Goal: Task Accomplishment & Management: Complete application form

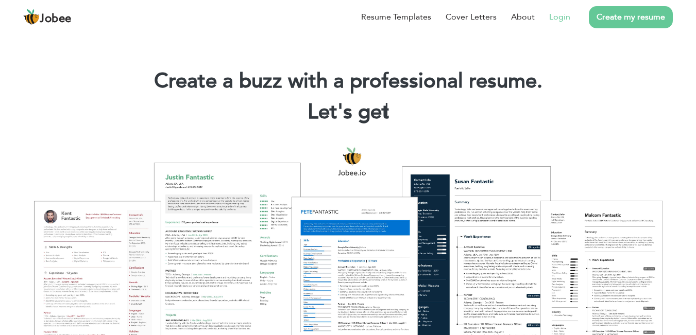
click at [565, 14] on link "Login" at bounding box center [559, 17] width 21 height 12
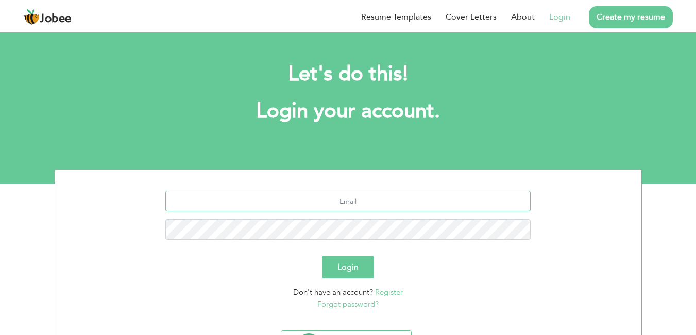
click at [364, 200] on input "text" at bounding box center [347, 201] width 365 height 21
type input "justiceusman.bh@gmail.com"
click at [358, 271] on button "Login" at bounding box center [348, 267] width 52 height 23
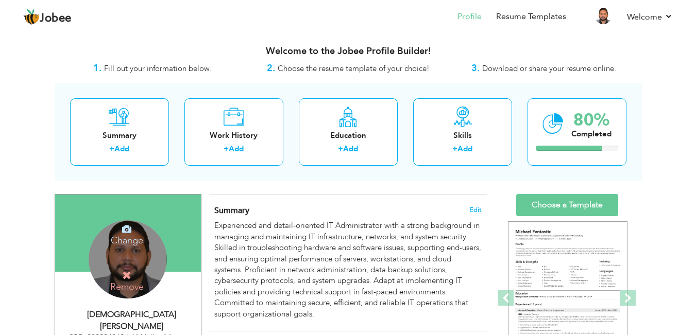
click at [131, 236] on h4 "Change" at bounding box center [127, 234] width 74 height 25
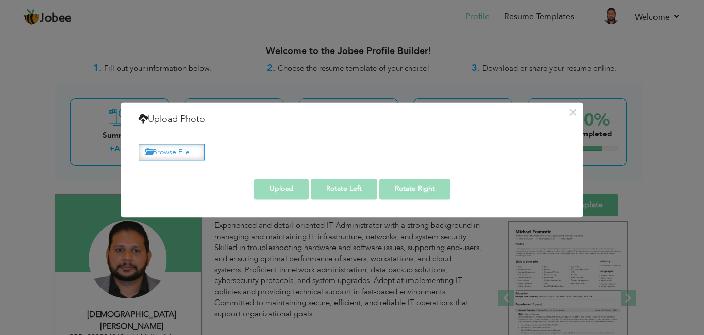
click at [175, 149] on label "Browse File ..." at bounding box center [172, 152] width 66 height 16
click at [0, 0] on input "Browse File ..." at bounding box center [0, 0] width 0 height 0
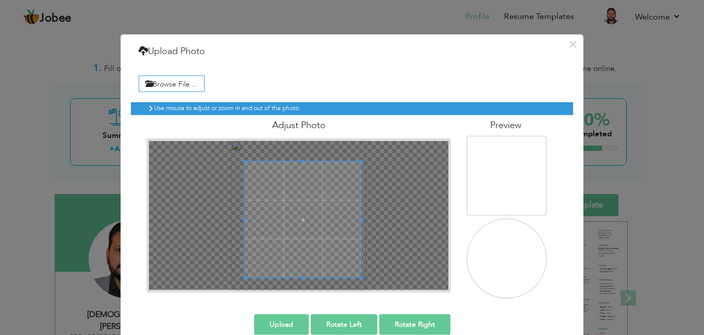
click at [358, 282] on div at bounding box center [298, 215] width 299 height 149
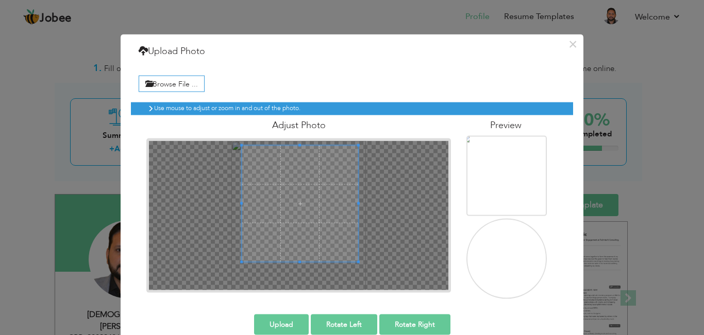
click at [303, 199] on span at bounding box center [300, 204] width 116 height 116
click at [357, 279] on div at bounding box center [298, 215] width 299 height 149
click at [231, 275] on div at bounding box center [298, 215] width 299 height 149
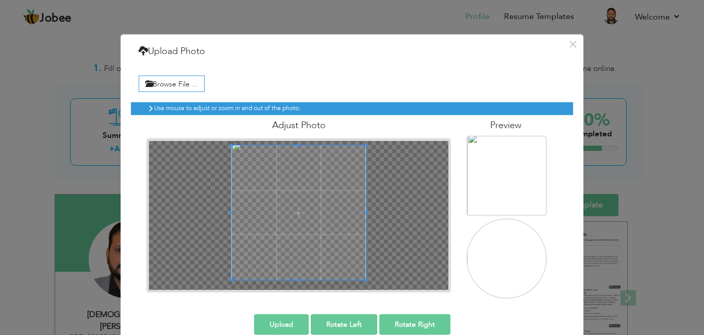
click at [371, 334] on div "× Upload Photo Browse File ... Adjust Photo Preview Upload Rotate Left" at bounding box center [352, 193] width 463 height 319
click at [374, 303] on div "Browse File ... Preview" at bounding box center [352, 185] width 442 height 244
click at [287, 317] on button "Upload" at bounding box center [281, 324] width 55 height 21
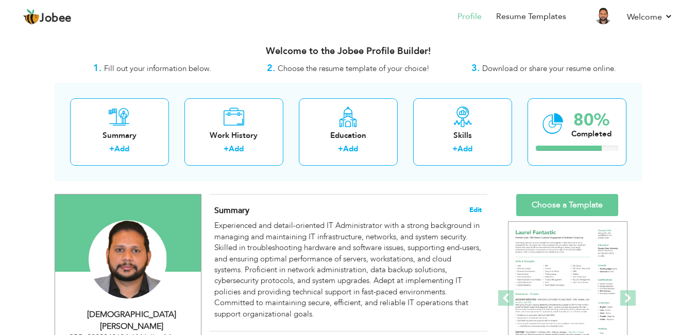
click at [478, 210] on span "Edit" at bounding box center [475, 210] width 12 height 7
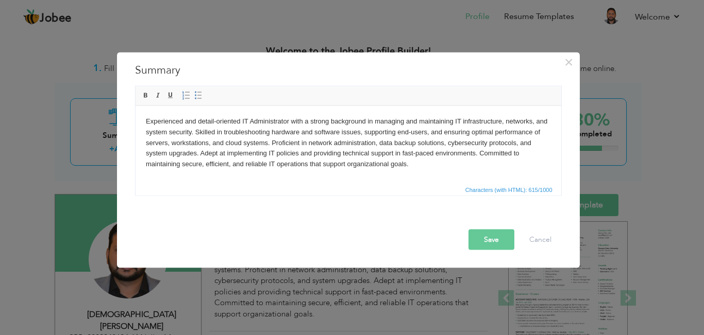
click at [516, 145] on body "Experienced and detail-oriented IT Administrator with a strong background in ma…" at bounding box center [347, 143] width 405 height 54
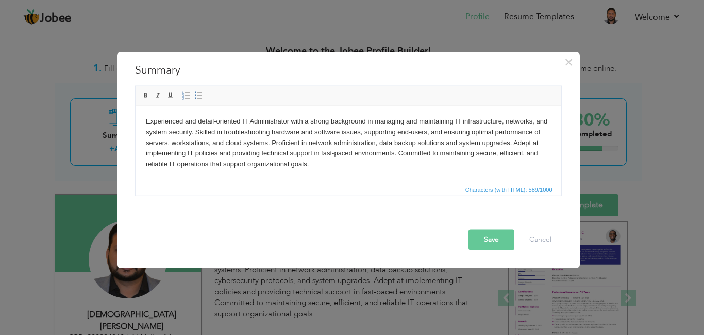
click at [493, 244] on button "Save" at bounding box center [491, 239] width 46 height 21
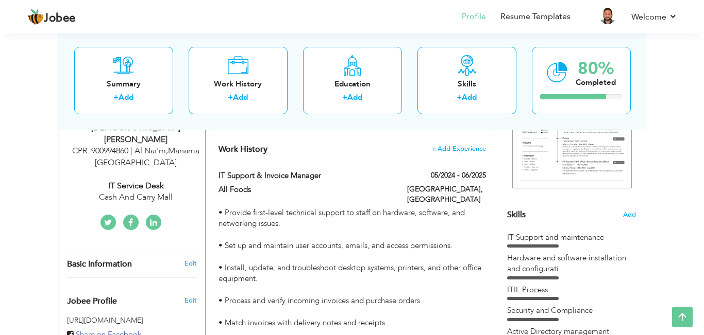
scroll to position [178, 0]
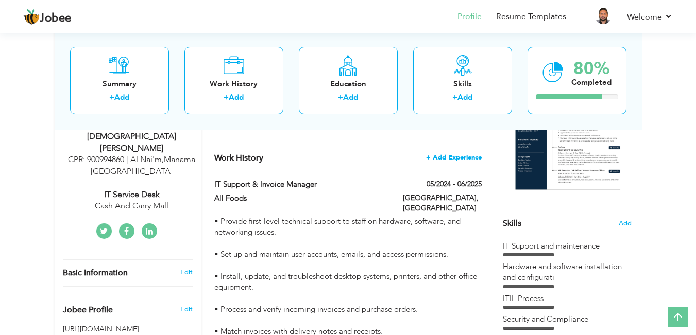
click at [462, 159] on span "+ Add Experience" at bounding box center [454, 157] width 56 height 7
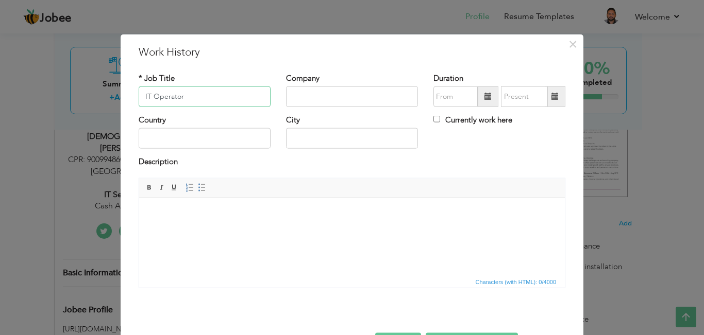
type input "IT Operator"
click at [373, 89] on input "text" at bounding box center [352, 97] width 132 height 21
drag, startPoint x: 461, startPoint y: 290, endPoint x: 307, endPoint y: 245, distance: 160.5
click at [307, 229] on html at bounding box center [352, 213] width 426 height 31
click at [345, 97] on input "text" at bounding box center [352, 97] width 132 height 21
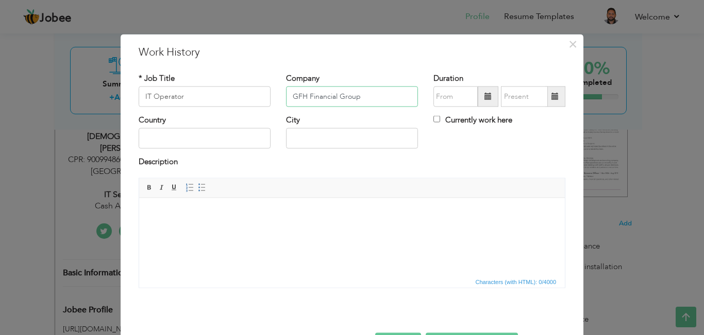
type input "GFH Financial Group"
click at [434, 119] on input "Currently work here" at bounding box center [436, 119] width 7 height 7
checkbox input "true"
click at [195, 144] on input "text" at bounding box center [205, 138] width 132 height 21
type input "[GEOGRAPHIC_DATA]"
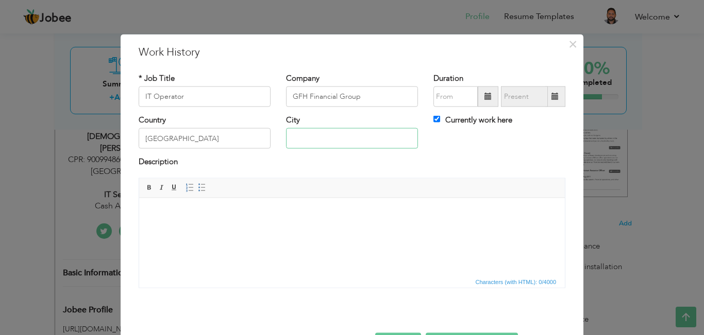
click at [314, 132] on input "text" at bounding box center [352, 138] width 132 height 21
type input "Manama"
click at [210, 221] on html at bounding box center [352, 213] width 426 height 31
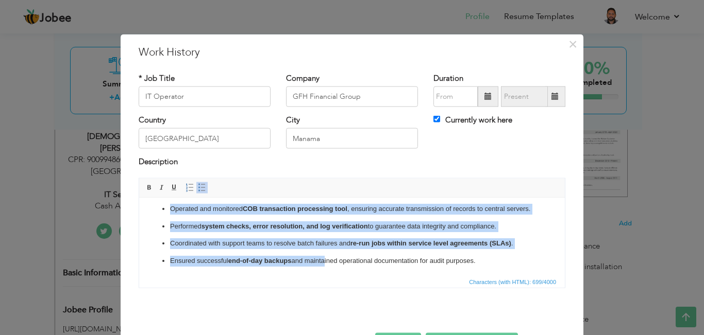
scroll to position [35, 0]
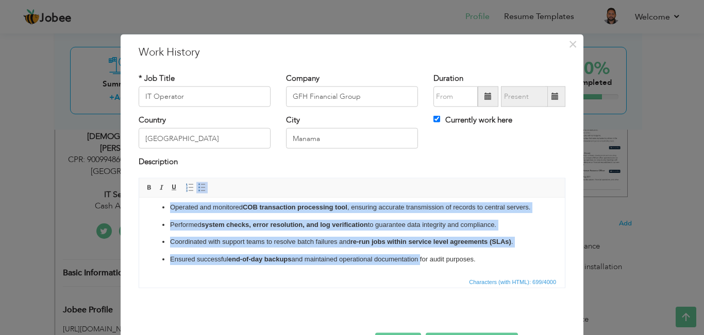
drag, startPoint x: 159, startPoint y: 210, endPoint x: 422, endPoint y: 312, distance: 281.9
click at [422, 275] on html "Executed Close of Business (COB) batch processing to finalize daily financial t…" at bounding box center [352, 224] width 426 height 101
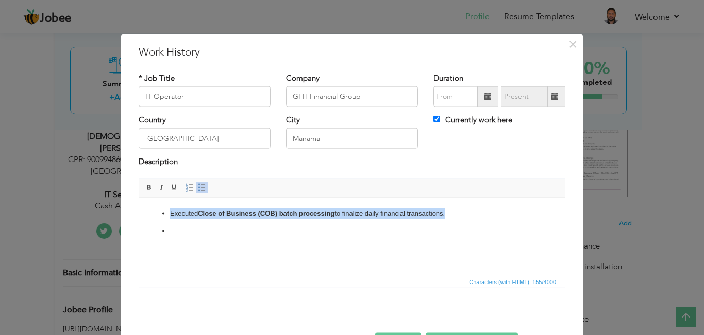
drag, startPoint x: 157, startPoint y: 212, endPoint x: 186, endPoint y: 283, distance: 76.6
click at [186, 247] on html "Executed Close of Business (COB) batch processing to finalize daily financial t…" at bounding box center [352, 222] width 426 height 49
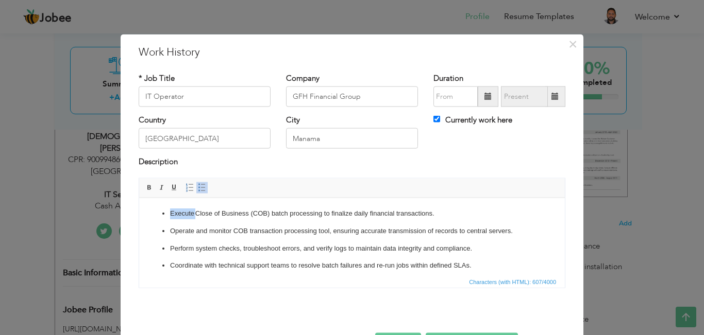
drag, startPoint x: 195, startPoint y: 203, endPoint x: 235, endPoint y: 205, distance: 40.3
click at [235, 205] on html "Execute Close of Business (COB) batch processing to finalize daily financial tr…" at bounding box center [352, 248] width 426 height 101
click ul "Execute Close of Business (COB) batch processing to finalize daily financial tr…"
click at [196, 212] on p "Execute Close of Business (COB) batch processing to finalize daily financial tr…" at bounding box center [352, 213] width 364 height 11
click at [145, 188] on span at bounding box center [149, 187] width 8 height 8
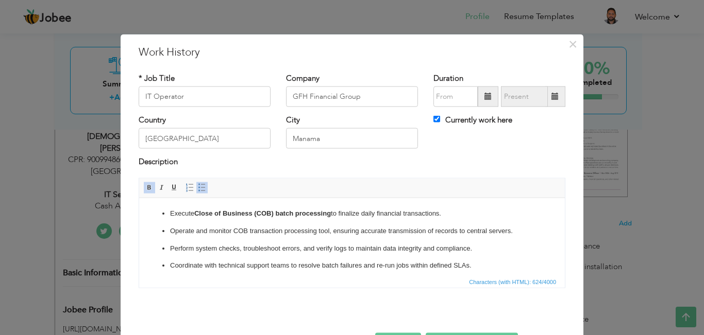
click ul "Execute  Close of Business (COB) batch processing to finalize daily financial t…"
drag, startPoint x: 233, startPoint y: 230, endPoint x: 329, endPoint y: 236, distance: 96.0
click at [329, 236] on p "Operate and monitor COB transaction processing tool, ensuring accurate transmis…" at bounding box center [352, 231] width 364 height 11
click at [146, 189] on span at bounding box center [149, 187] width 8 height 8
drag, startPoint x: 196, startPoint y: 248, endPoint x: 347, endPoint y: 245, distance: 150.5
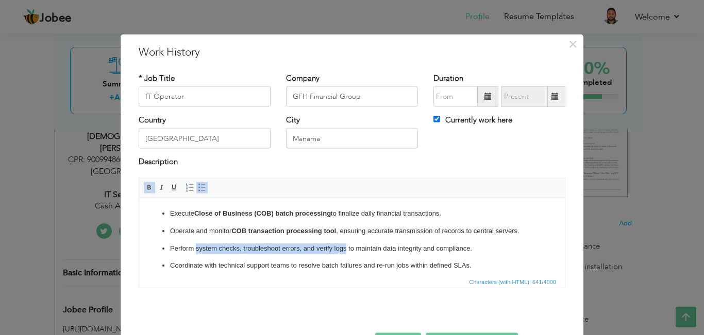
click at [347, 245] on p "Perform system checks, troubleshoot errors, and verify logs to maintain data in…" at bounding box center [352, 248] width 364 height 11
click at [146, 189] on span at bounding box center [149, 187] width 8 height 8
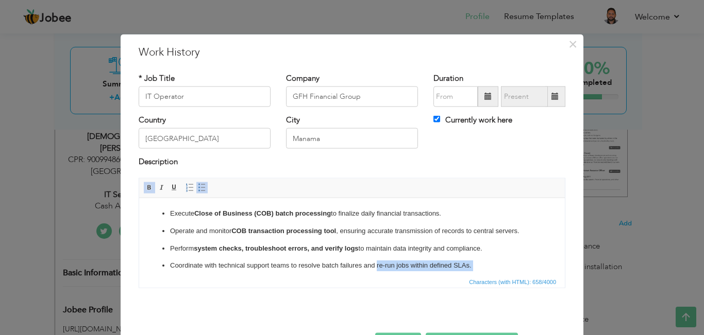
scroll to position [24, 0]
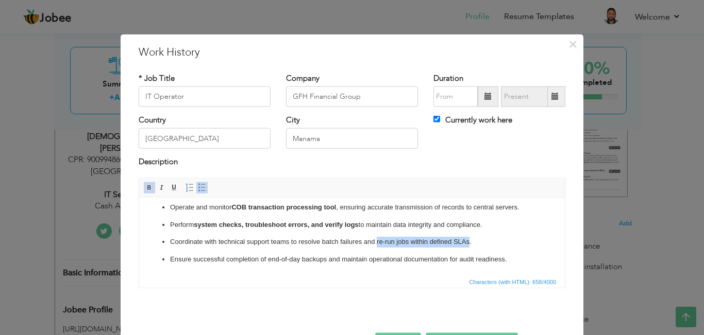
drag, startPoint x: 376, startPoint y: 267, endPoint x: 469, endPoint y: 243, distance: 96.7
click at [469, 243] on p "Coordinate with technical support teams to resolve batch failures and re-run jo…" at bounding box center [352, 242] width 364 height 11
click at [147, 188] on span at bounding box center [149, 187] width 8 height 8
drag, startPoint x: 267, startPoint y: 259, endPoint x: 326, endPoint y: 264, distance: 59.0
click at [326, 264] on p "Ensure successful completion of end-of-day backups and maintain operational doc…" at bounding box center [352, 259] width 364 height 11
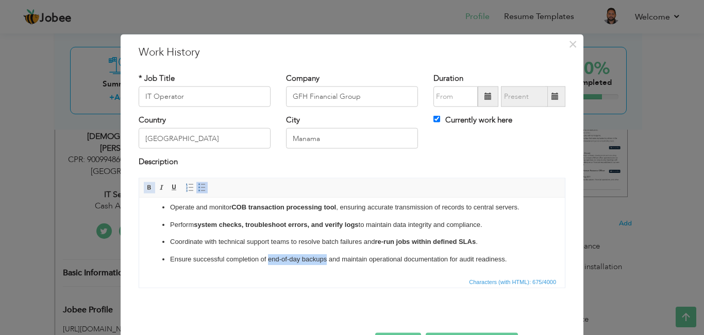
click at [145, 187] on span at bounding box center [149, 187] width 8 height 8
click at [478, 98] on span at bounding box center [488, 97] width 21 height 21
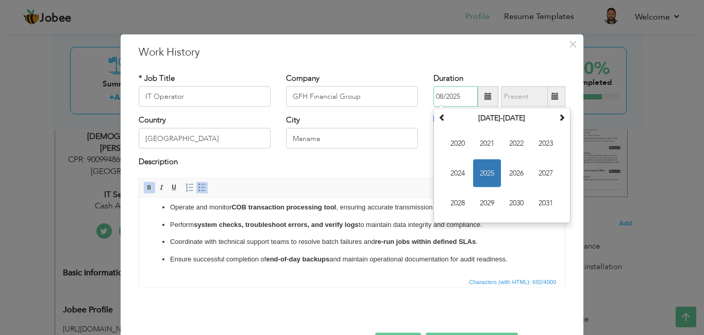
click at [458, 98] on input "08/2025" at bounding box center [455, 97] width 44 height 21
click at [485, 176] on span "2025" at bounding box center [487, 174] width 28 height 28
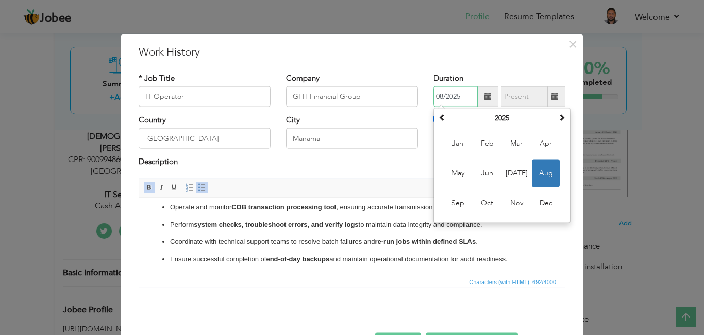
click at [545, 175] on span "Aug" at bounding box center [546, 174] width 28 height 28
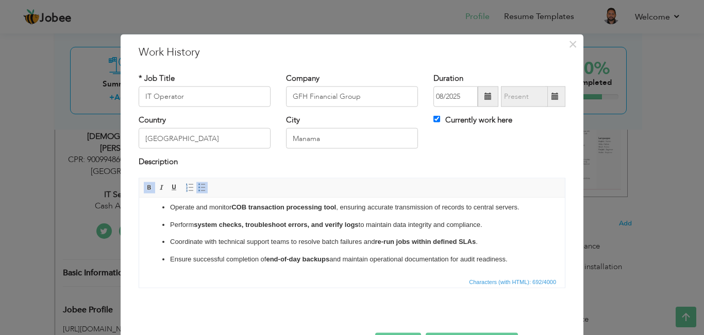
drag, startPoint x: 562, startPoint y: 242, endPoint x: 841, endPoint y: 344, distance: 296.9
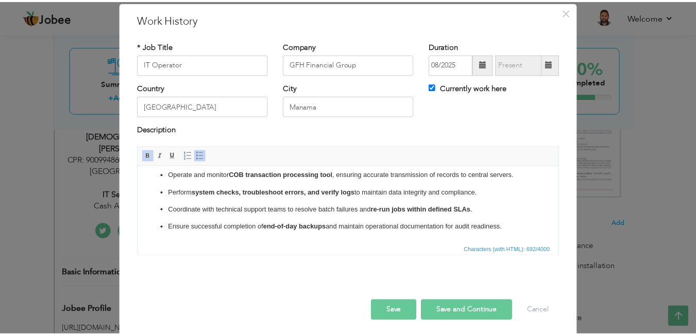
scroll to position [36, 0]
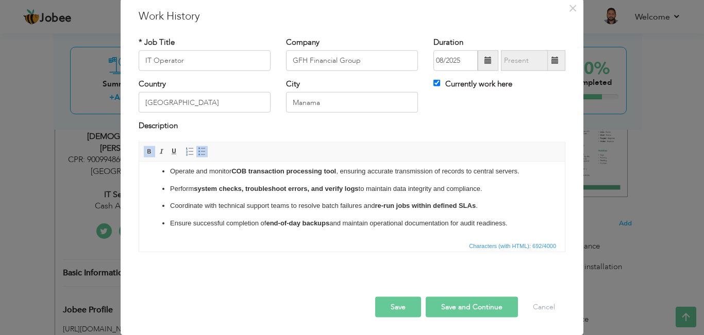
click at [395, 311] on button "Save" at bounding box center [398, 307] width 46 height 21
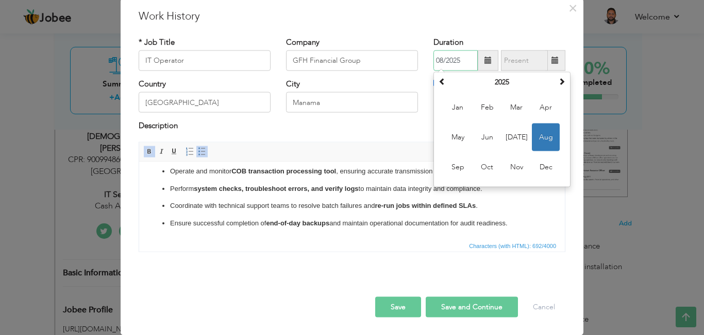
click at [549, 136] on span "Aug" at bounding box center [546, 138] width 28 height 28
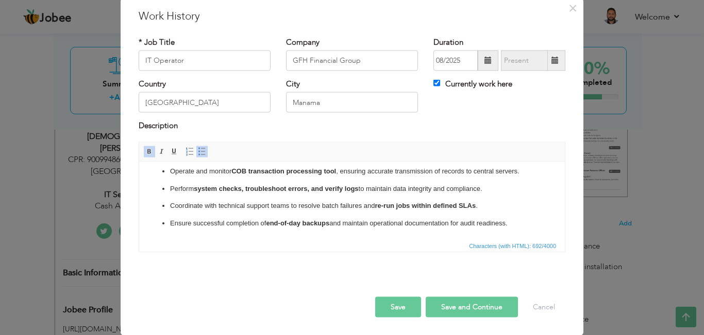
click at [392, 308] on button "Save" at bounding box center [398, 307] width 46 height 21
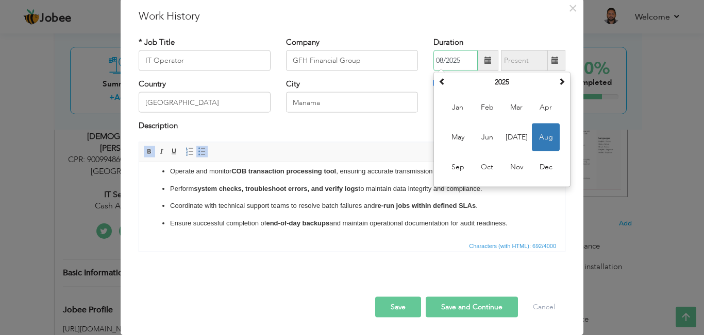
click at [546, 133] on span "Aug" at bounding box center [546, 138] width 28 height 28
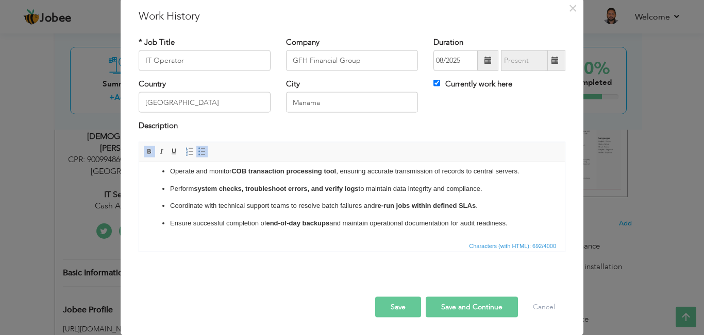
click at [484, 60] on span at bounding box center [487, 60] width 7 height 7
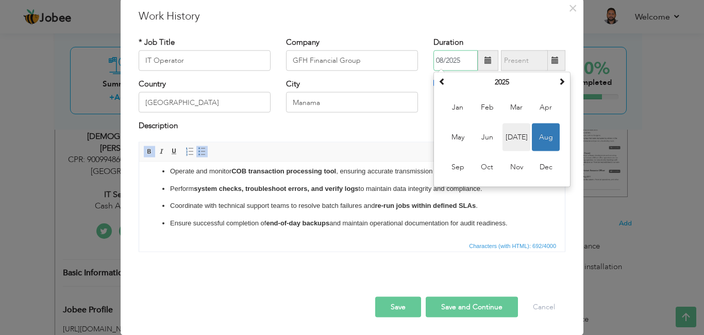
click at [510, 140] on span "[DATE]" at bounding box center [516, 138] width 28 height 28
click at [440, 62] on input "07/2025" at bounding box center [455, 61] width 44 height 21
click at [398, 311] on button "Save" at bounding box center [398, 307] width 46 height 21
click at [501, 265] on div "* Job Title IT Operator Company GFH Financial Group Duration 08/2025 August 202…" at bounding box center [352, 148] width 442 height 239
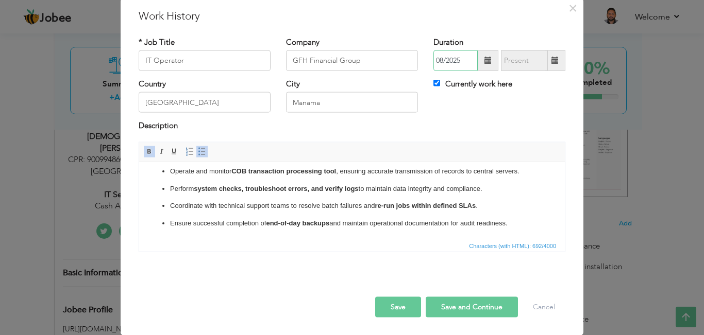
drag, startPoint x: 462, startPoint y: 59, endPoint x: 450, endPoint y: 64, distance: 13.4
click at [450, 64] on input "08/2025" at bounding box center [455, 61] width 44 height 21
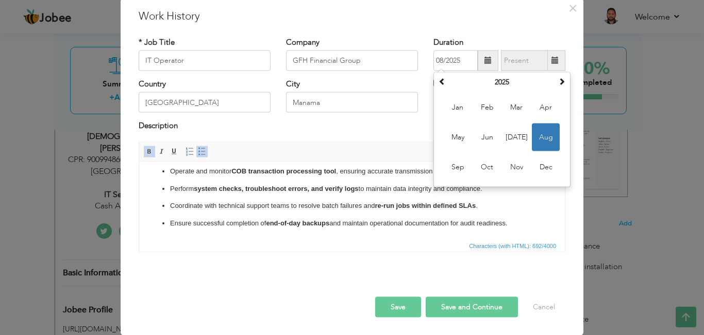
click at [392, 125] on div "Description" at bounding box center [352, 127] width 427 height 13
click at [463, 58] on input "08/2025" at bounding box center [455, 61] width 44 height 21
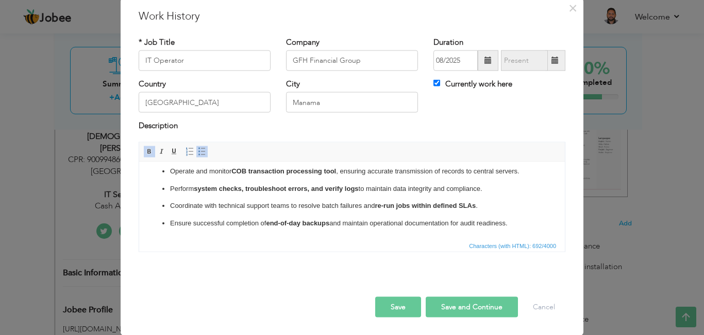
click at [388, 125] on div "Description" at bounding box center [352, 127] width 427 height 13
click at [387, 306] on button "Save" at bounding box center [398, 307] width 46 height 21
click at [467, 304] on button "Save and Continue" at bounding box center [472, 307] width 92 height 21
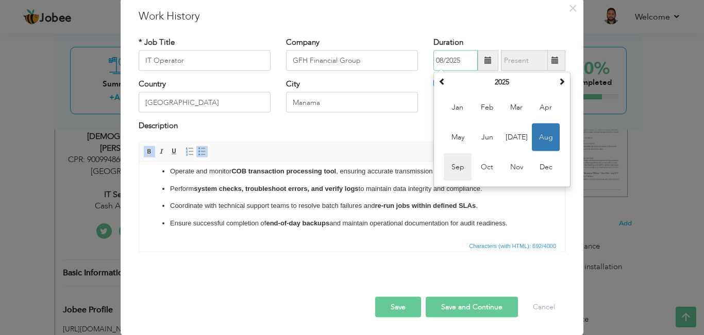
click at [450, 161] on span "Sep" at bounding box center [458, 168] width 28 height 28
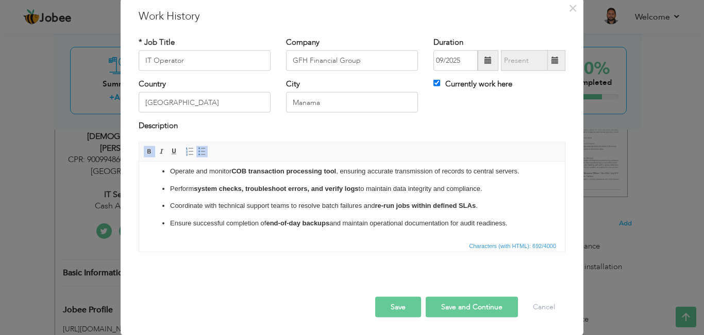
click at [388, 311] on button "Save" at bounding box center [398, 307] width 46 height 21
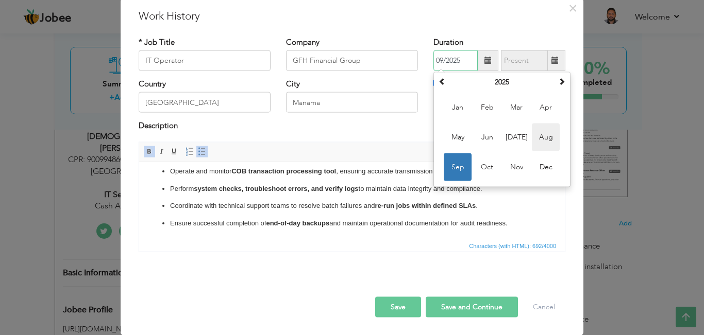
click at [532, 133] on span "Aug" at bounding box center [546, 138] width 28 height 28
type input "08/2025"
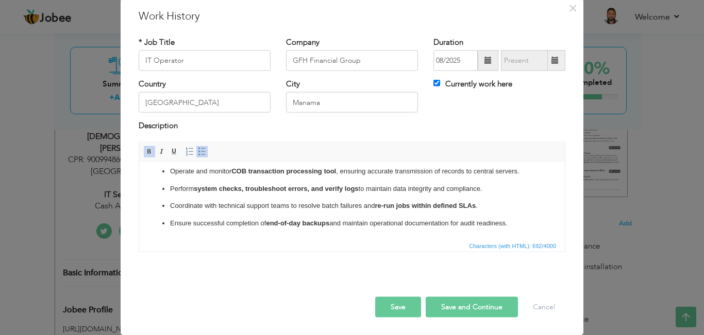
click at [398, 305] on button "Save" at bounding box center [398, 307] width 46 height 21
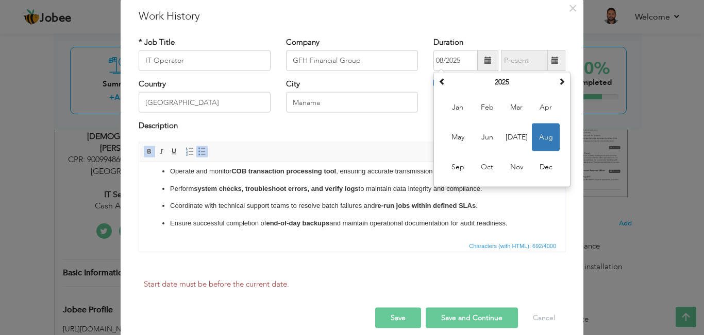
click at [398, 305] on div "Start date must be before the current date." at bounding box center [352, 291] width 442 height 32
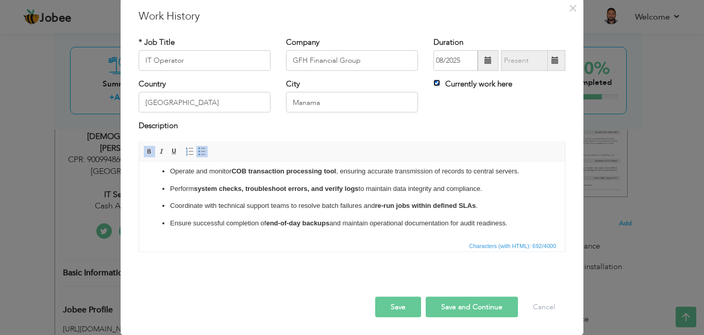
click at [433, 82] on input "Currently work here" at bounding box center [436, 83] width 7 height 7
checkbox input "false"
type input "08/2025"
click at [515, 63] on input "08/2025" at bounding box center [524, 61] width 47 height 21
click at [476, 92] on div "Currently work here" at bounding box center [499, 85] width 132 height 13
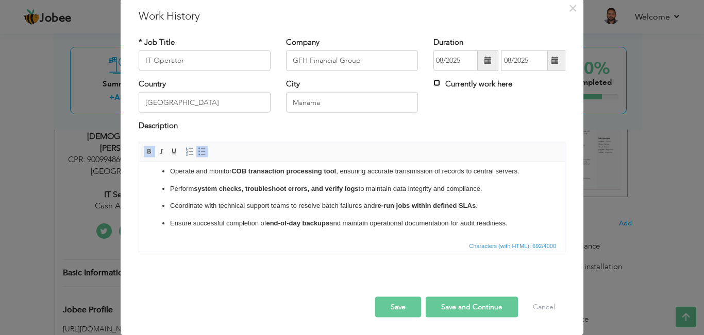
click at [433, 83] on input "Currently work here" at bounding box center [436, 83] width 7 height 7
checkbox input "true"
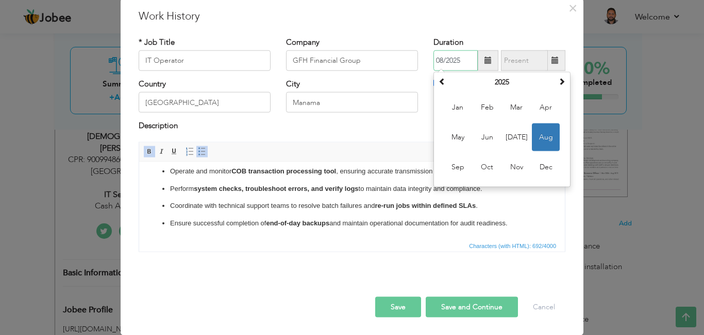
drag, startPoint x: 460, startPoint y: 58, endPoint x: 424, endPoint y: 60, distance: 36.6
click at [426, 60] on div "Duration 08/2025 August 2025 Su Mo Tu We Th Fr Sa 27 28 29 30 31 1 2 3 4 5 6 7 …" at bounding box center [499, 58] width 147 height 42
click at [418, 82] on div "City Manama" at bounding box center [351, 100] width 147 height 42
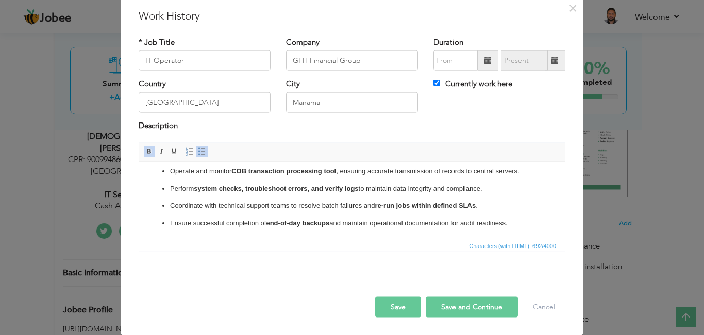
click at [397, 301] on button "Save" at bounding box center [398, 307] width 46 height 21
click at [440, 64] on input "text" at bounding box center [455, 61] width 44 height 21
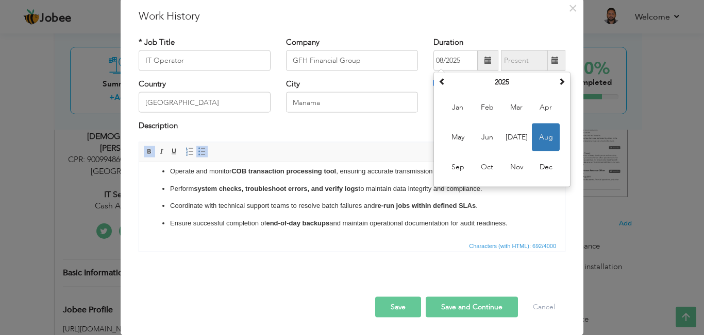
click ul "Execute  Close of Business (COB) batch processing to finalize daily financial t…"
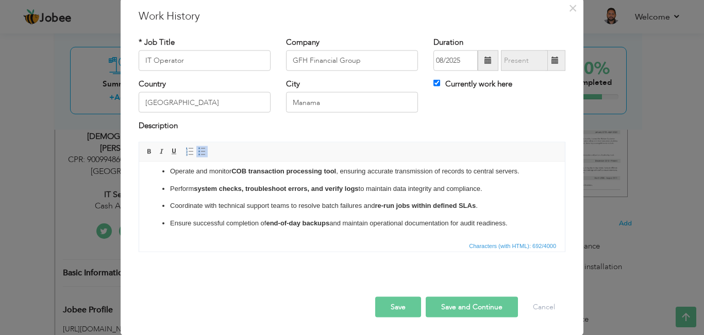
click at [398, 307] on button "Save" at bounding box center [398, 307] width 46 height 21
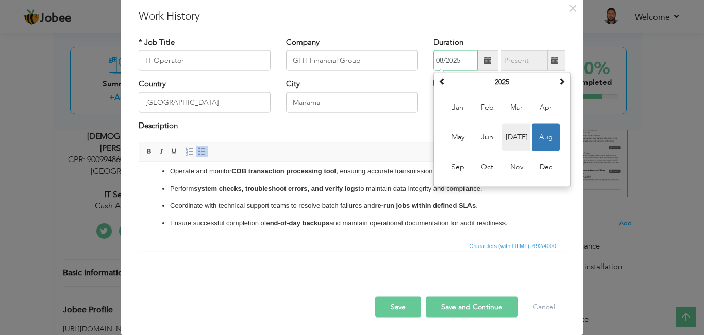
click at [511, 140] on span "[DATE]" at bounding box center [516, 138] width 28 height 28
type input "07/2025"
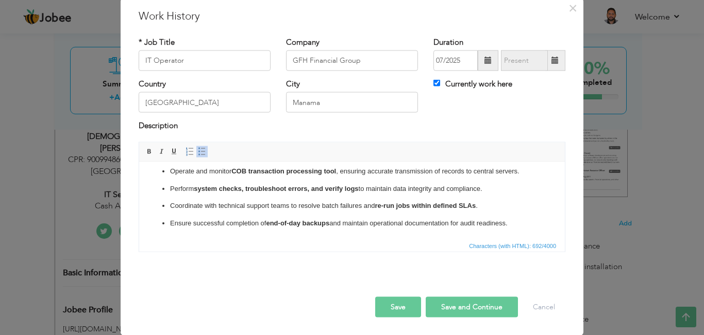
click at [398, 304] on button "Save" at bounding box center [398, 307] width 46 height 21
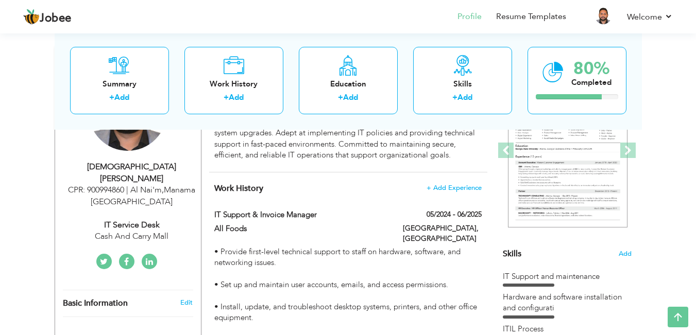
scroll to position [143, 0]
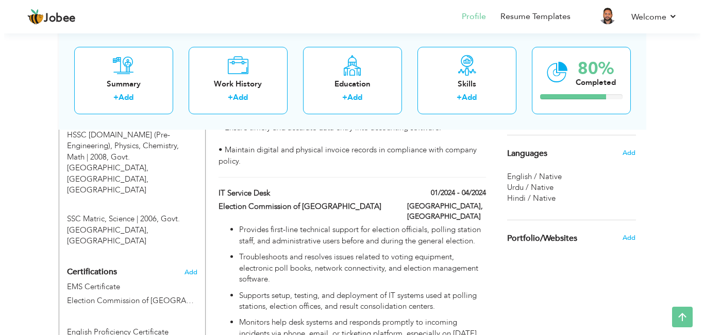
scroll to position [590, 0]
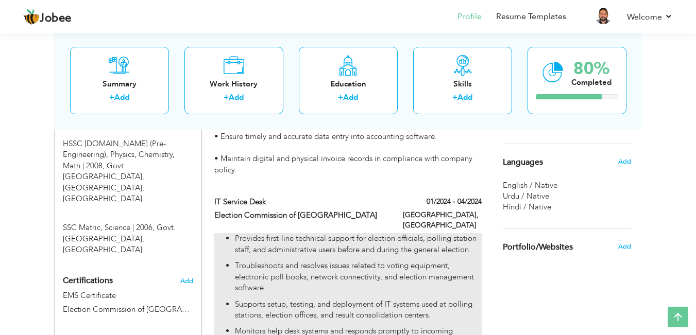
click at [453, 233] on p "Provides first-line technical support for election officials, polling station s…" at bounding box center [358, 244] width 246 height 22
type input "IT Service Desk"
type input "Election Commission of [GEOGRAPHIC_DATA]"
type input "01/2024"
type input "04/2024"
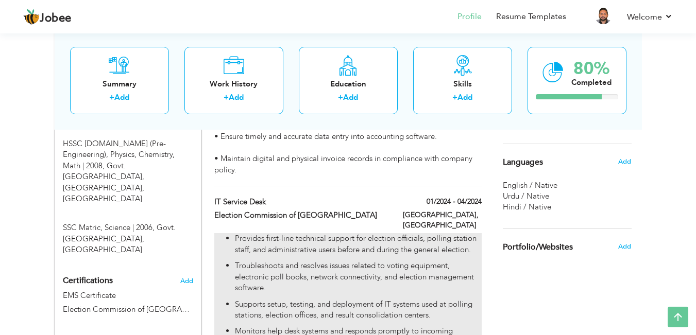
type input "[GEOGRAPHIC_DATA]"
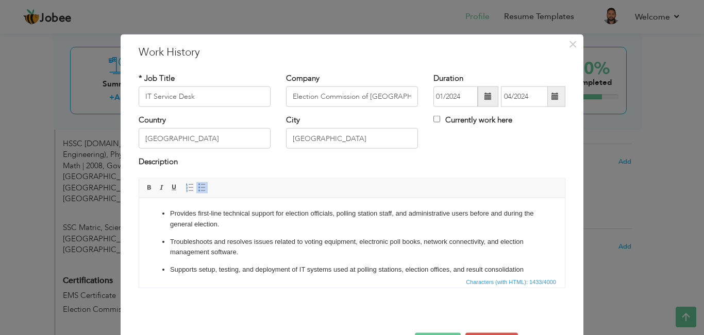
click at [357, 242] on p "Troubleshoots and resolves issues related to voting equipment, electronic poll …" at bounding box center [352, 248] width 364 height 22
click at [419, 242] on p "Troubleshoots and resolves issues related to voting equipment, electronic poll …" at bounding box center [352, 248] width 364 height 22
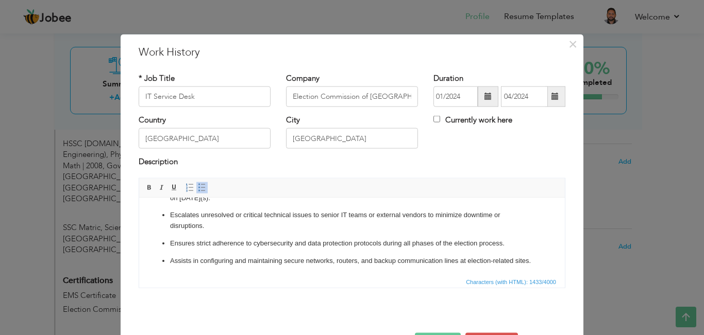
scroll to position [128, 0]
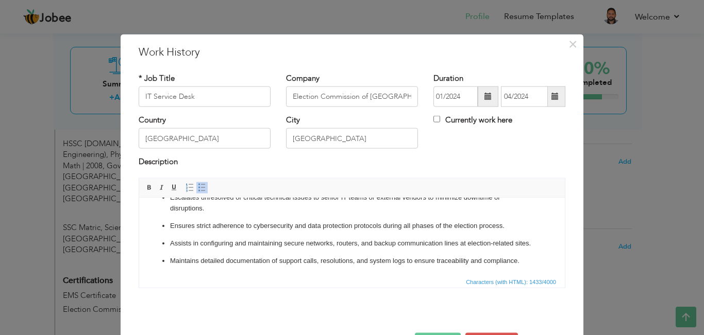
drag, startPoint x: 162, startPoint y: 226, endPoint x: 385, endPoint y: 226, distance: 223.7
click at [385, 226] on li "Ensures strict adherence to cybersecurity and data protection protocols during …" at bounding box center [352, 226] width 364 height 11
click at [408, 249] on p "Maintains detailed documentation of support calls, resolutions, and system logs…" at bounding box center [352, 243] width 364 height 11
click at [170, 226] on li "Assists in configuring and maintaining secure networks, routers, and backup com…" at bounding box center [352, 226] width 364 height 11
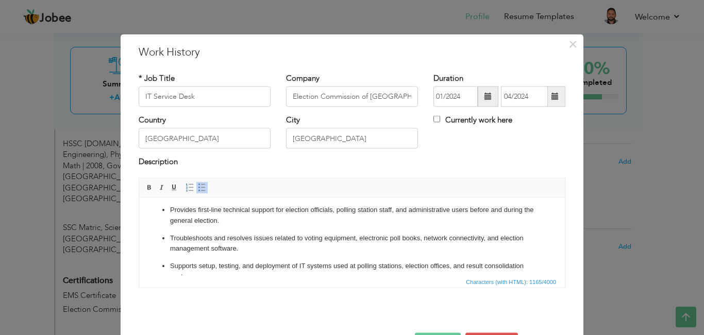
scroll to position [0, 0]
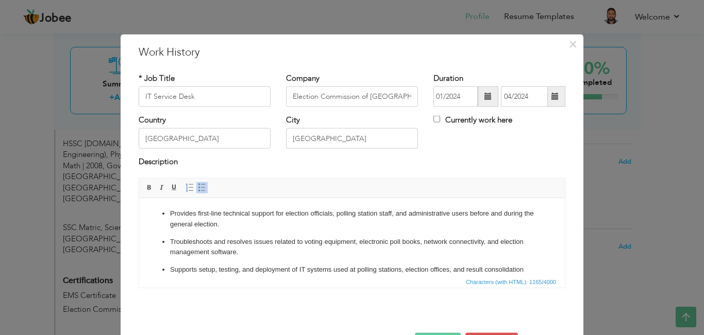
click at [420, 242] on p "Troubleshoots and resolves issues related to voting equipment, electronic poll …" at bounding box center [352, 248] width 364 height 22
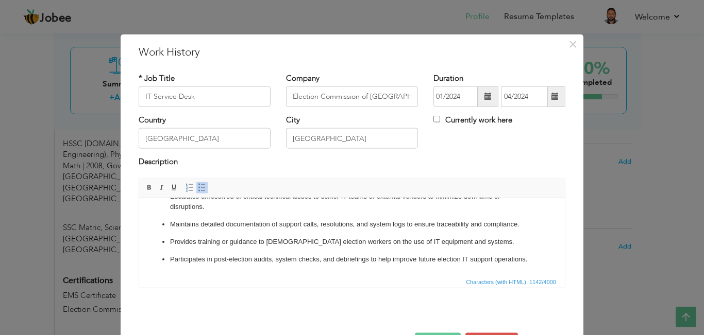
scroll to position [36, 0]
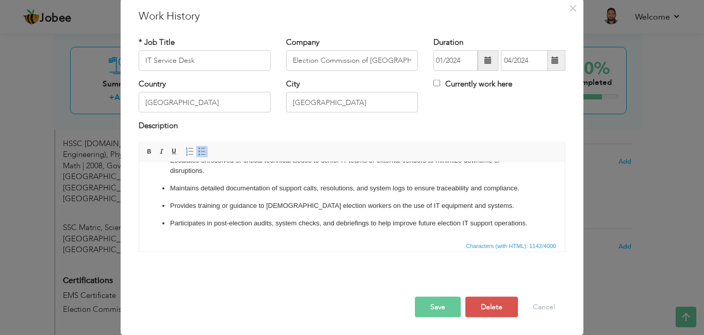
click at [439, 298] on button "Save" at bounding box center [438, 307] width 46 height 21
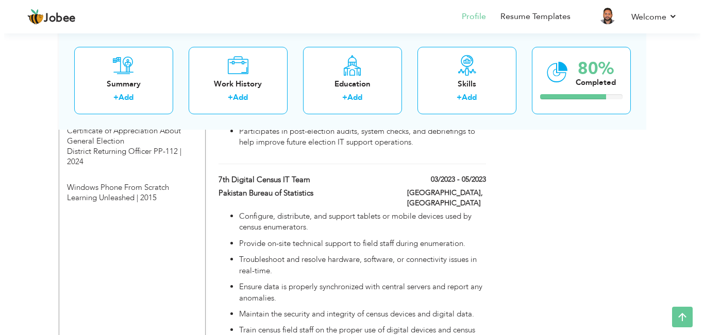
scroll to position [919, 0]
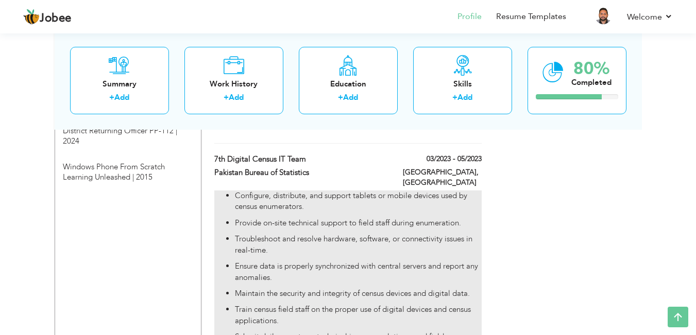
click at [418, 219] on ul "Configure, distribute, and support tablets or mobile devices used by census enu…" at bounding box center [347, 289] width 267 height 196
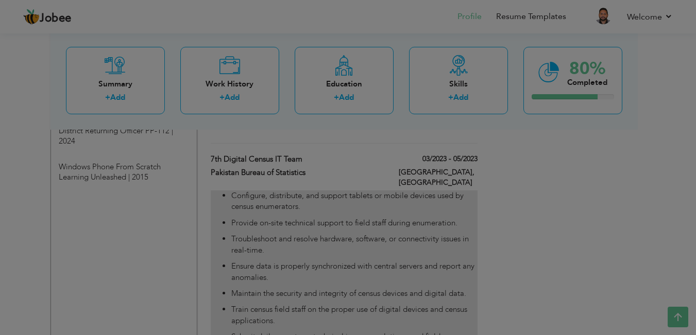
type input "7th Digital Census IT Team"
type input "Pakistan Bureau of Statistics"
type input "03/2023"
type input "05/2023"
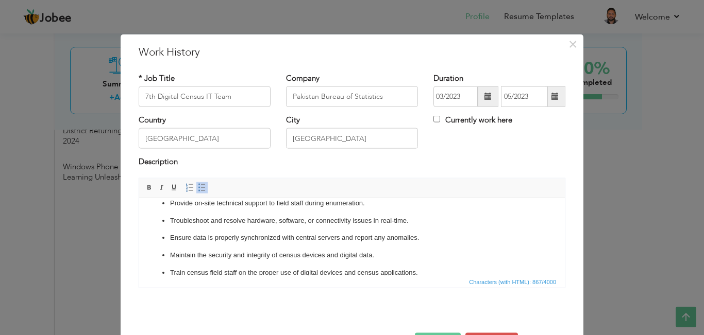
scroll to position [41, 0]
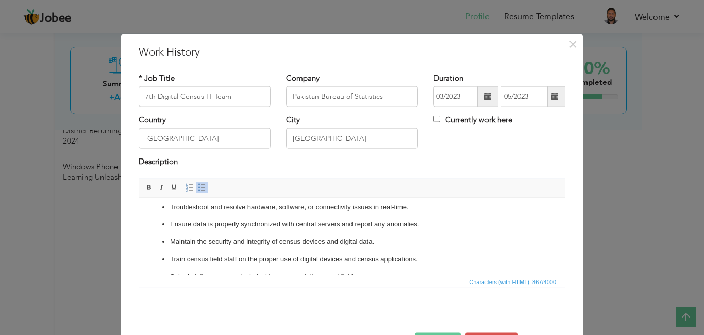
drag, startPoint x: 168, startPoint y: 242, endPoint x: 288, endPoint y: 244, distance: 119.6
click at [288, 244] on ul "Configure, distribute, and support tablets or mobile devices used by census enu…" at bounding box center [351, 242] width 405 height 150
click at [169, 240] on ul "Configure, distribute, and support tablets or mobile devices used by census enu…" at bounding box center [351, 242] width 405 height 150
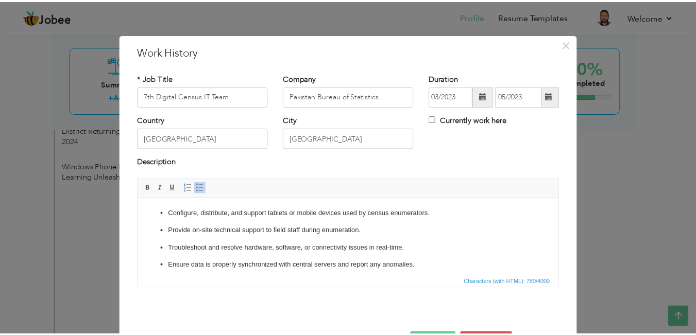
scroll to position [76, 0]
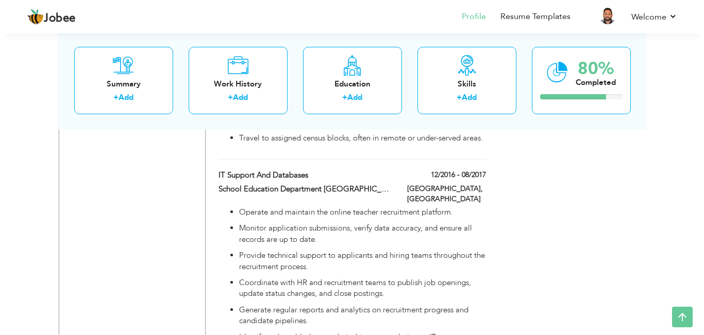
scroll to position [1146, 0]
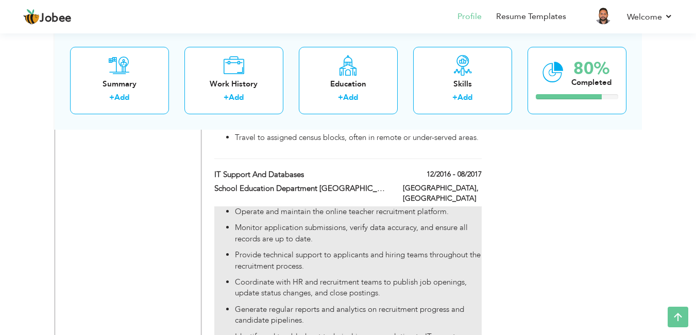
click at [396, 250] on p "Provide technical support to applicants and hiring teams throughout the recruit…" at bounding box center [358, 261] width 246 height 22
type input "IT Support and Databases"
type input "School Education Department [GEOGRAPHIC_DATA] [GEOGRAPHIC_DATA]"
type input "12/2016"
type input "08/2017"
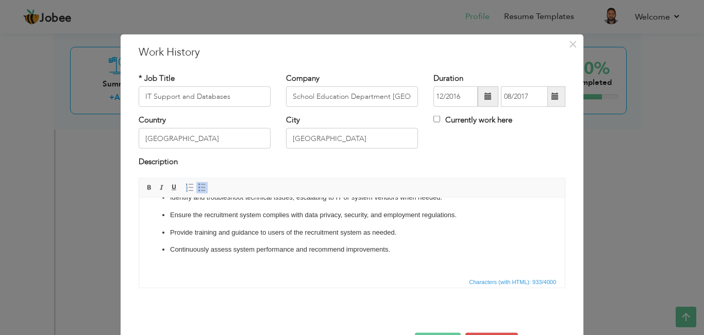
scroll to position [122, 0]
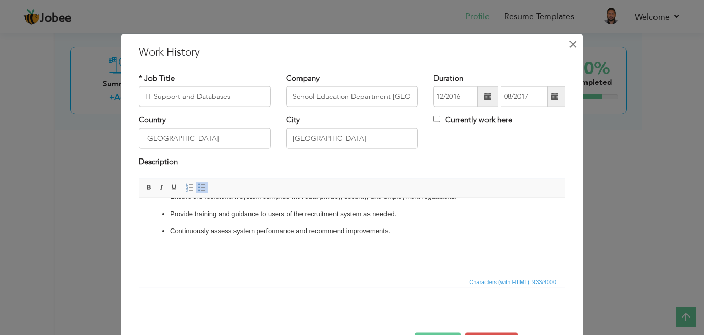
click at [569, 46] on span "×" at bounding box center [572, 44] width 9 height 19
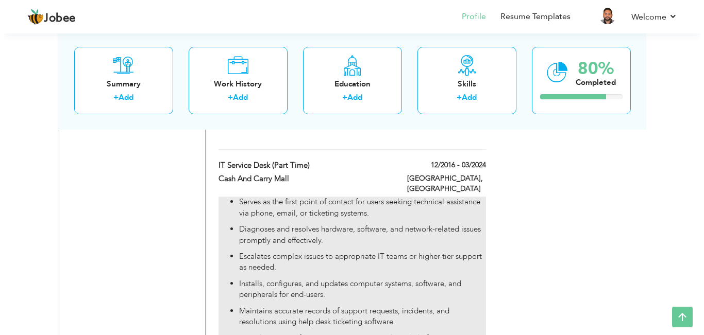
scroll to position [1476, 0]
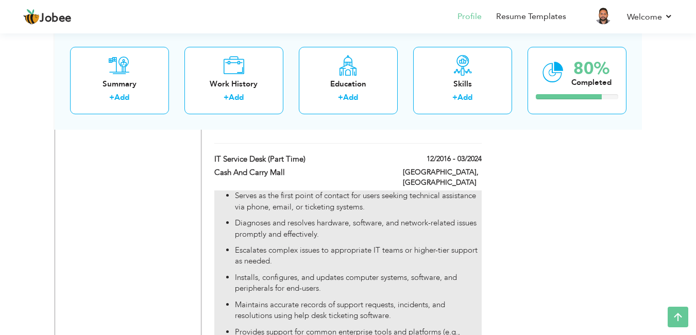
click at [419, 218] on p "Diagnoses and resolves hardware, software, and network-related issues promptly …" at bounding box center [358, 229] width 246 height 22
type input "IT Service Desk (Part Time)"
type input "Cash And Carry Mall"
type input "03/2024"
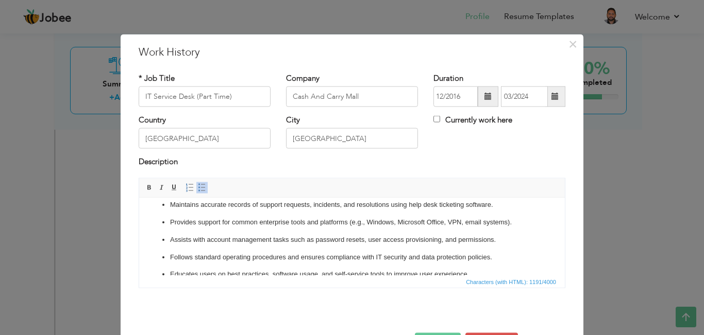
scroll to position [82, 0]
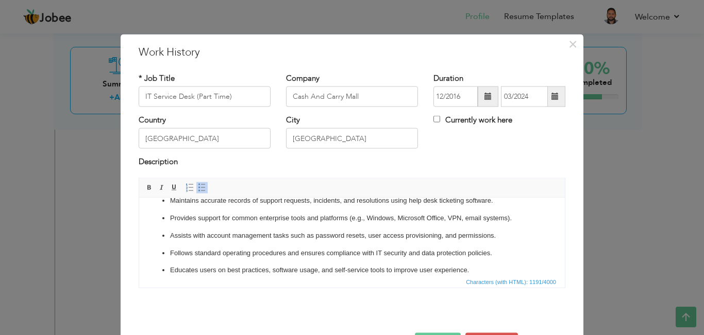
click at [170, 253] on p "Follows standard operating procedures and ensures compliance with IT security a…" at bounding box center [352, 253] width 364 height 11
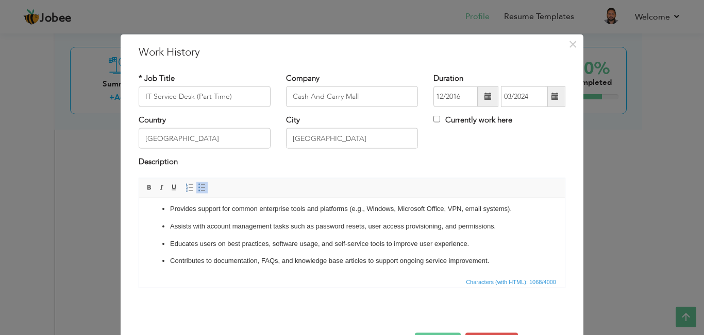
scroll to position [93, 0]
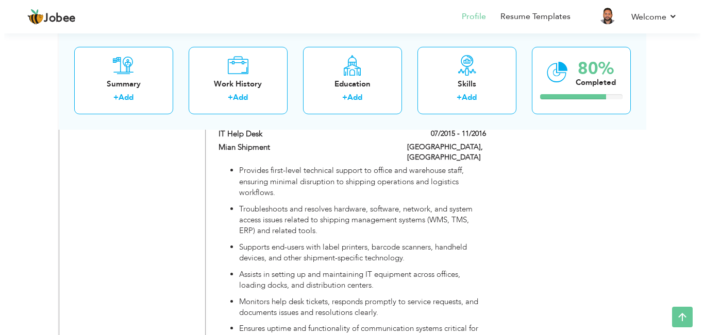
scroll to position [1795, 0]
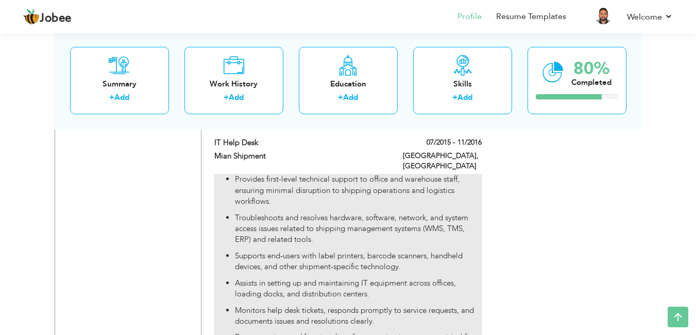
click at [321, 236] on ul "Provides first-level technical support to office and warehouse staff, ensuring …" at bounding box center [347, 318] width 267 height 289
type input "IT Help Desk"
type input "Mian Shipment"
type input "07/2015"
type input "11/2016"
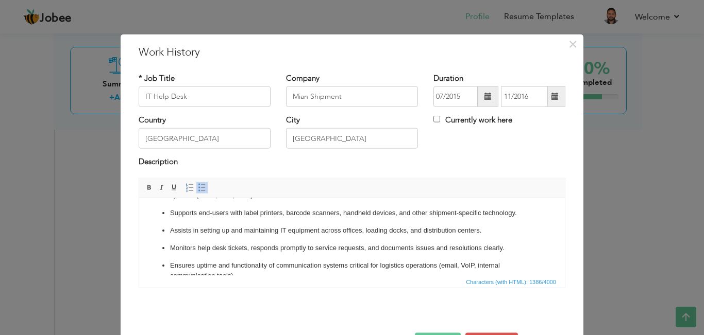
scroll to position [62, 0]
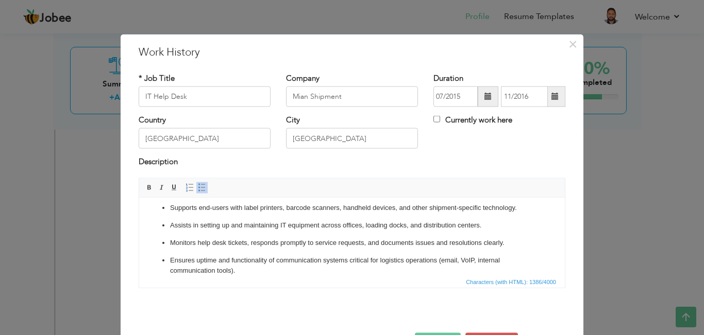
click at [172, 223] on p "Assists in setting up and maintaining IT equipment across offices, loading dock…" at bounding box center [352, 225] width 364 height 11
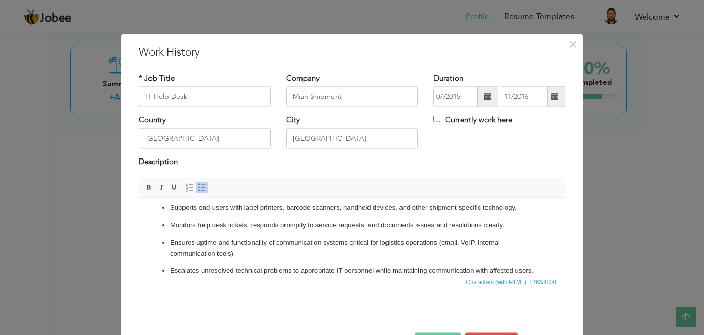
click at [172, 241] on p "Ensures uptime and functionality of communication systems critical for logistic…" at bounding box center [352, 249] width 364 height 22
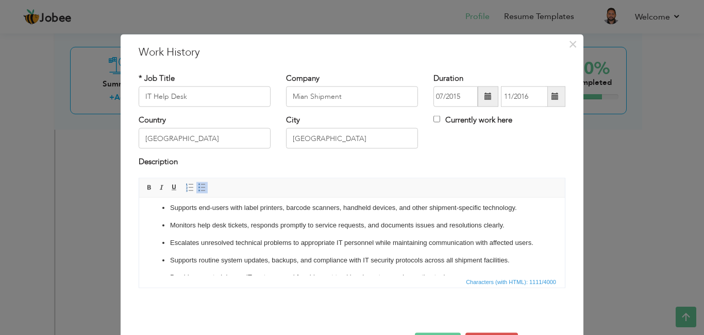
click at [422, 266] on p "Supports routine system updates, backups, and compliance with IT security proto…" at bounding box center [352, 260] width 364 height 11
click at [443, 332] on div at bounding box center [352, 322] width 442 height 22
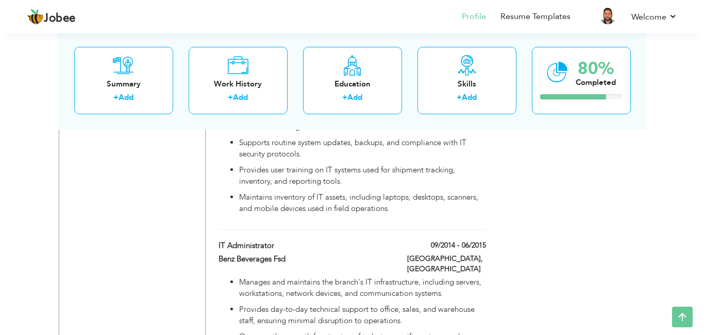
scroll to position [2008, 0]
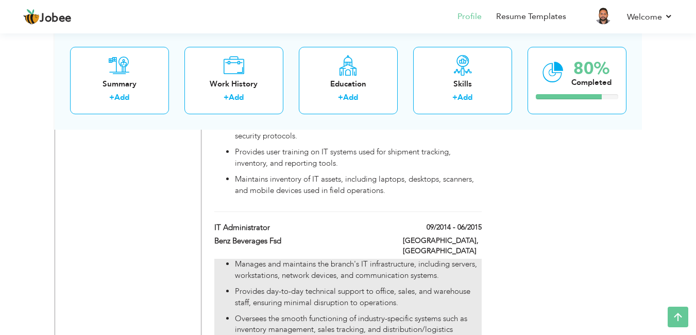
type input "IT Administrator"
type input "Benz Beverages Fsd"
type input "09/2014"
type input "06/2015"
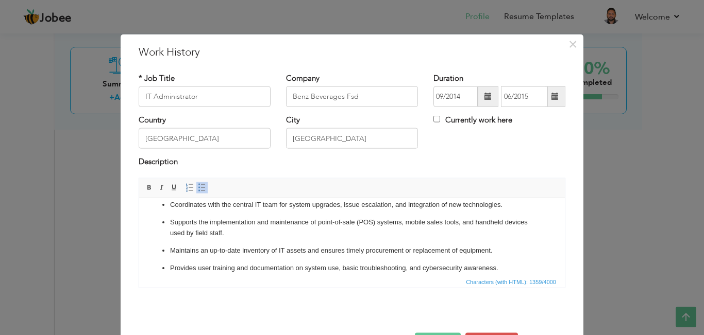
scroll to position [143, 0]
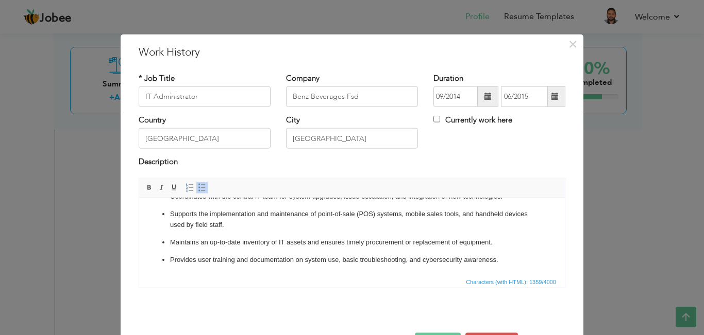
click at [170, 259] on p "Provides user training and documentation on system use, basic troubleshooting, …" at bounding box center [352, 260] width 364 height 11
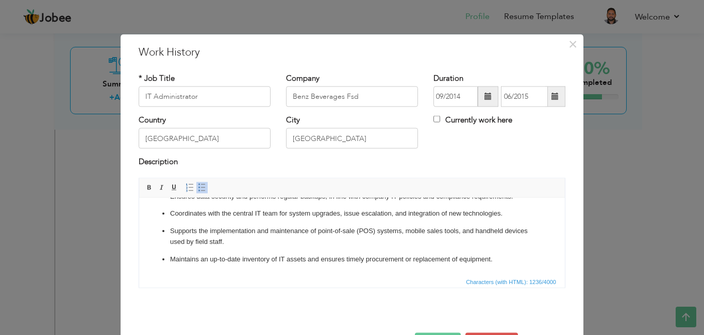
scroll to position [126, 0]
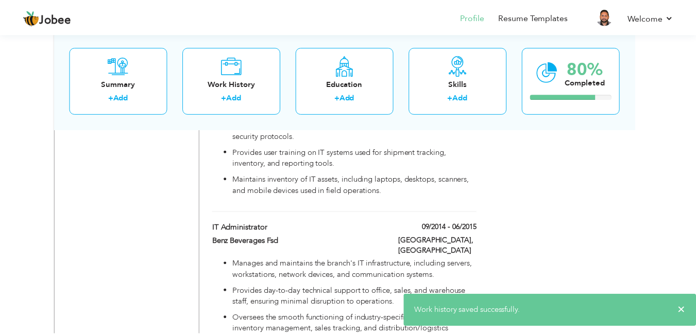
scroll to position [0, 0]
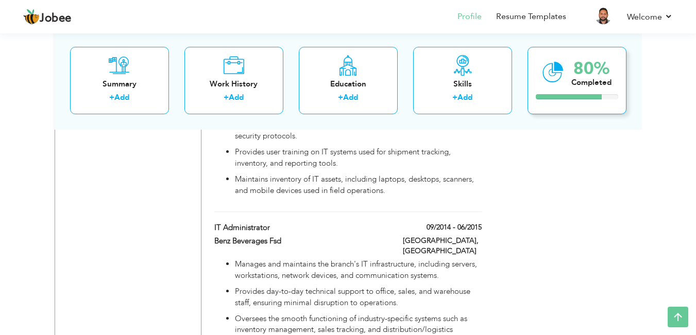
click at [591, 94] on div at bounding box center [569, 96] width 66 height 5
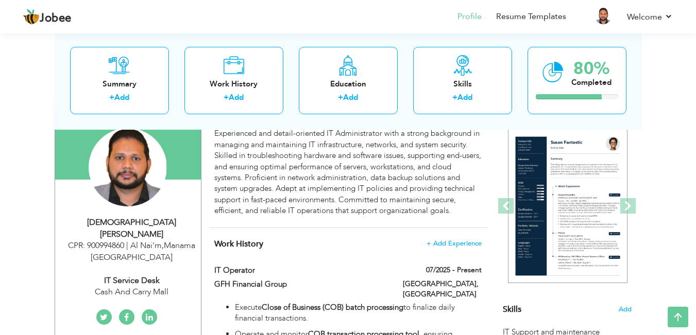
scroll to position [83, 0]
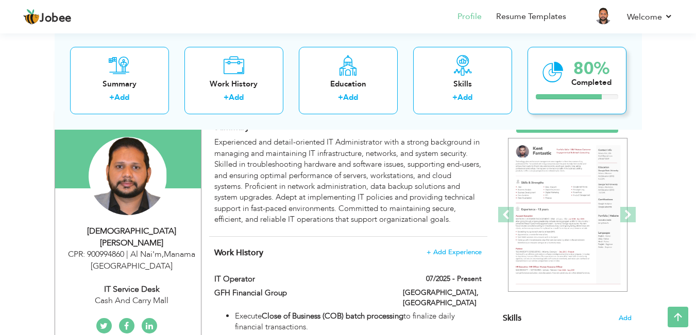
click at [585, 76] on div "80%" at bounding box center [592, 68] width 40 height 17
click at [548, 80] on icon at bounding box center [553, 72] width 21 height 35
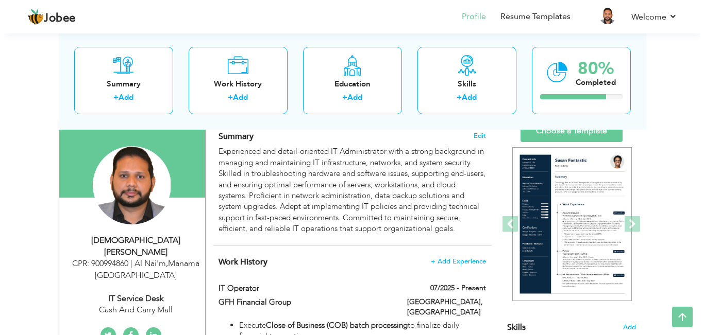
scroll to position [106, 0]
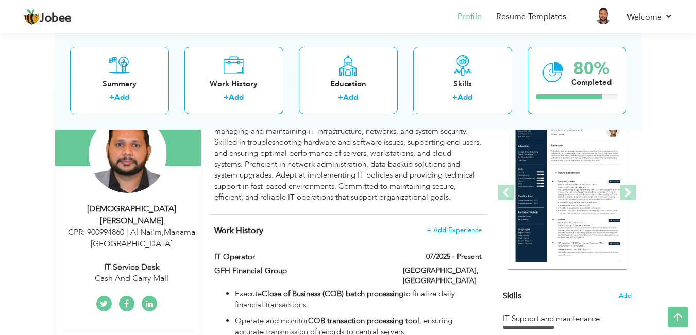
click at [122, 262] on div "IT Service Desk" at bounding box center [132, 268] width 138 height 12
type input "Muhammad"
type input "Usman"
type input "+97337740529"
select select "number:17"
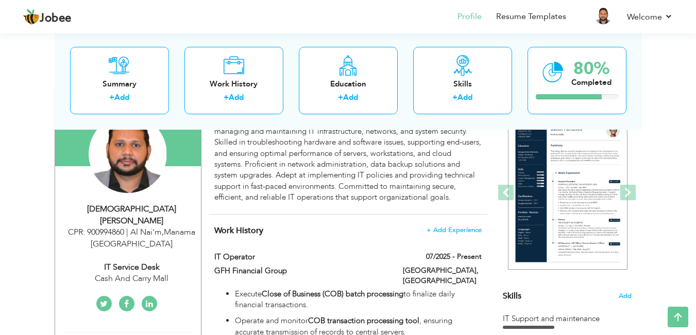
type input "Manama"
type input "CPR: 900994860 | Al Nai'm"
select select "number:11"
type input "Cash And Carry Mall"
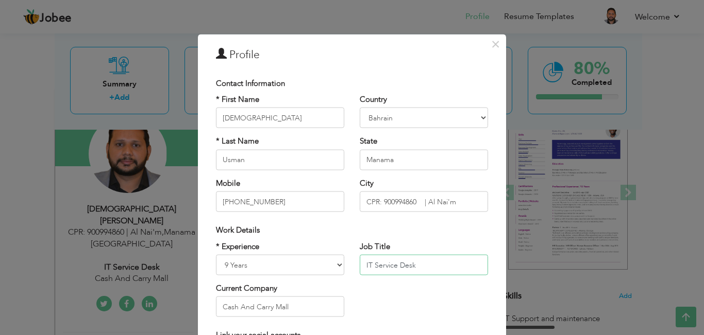
click at [421, 266] on input "IT Service Desk" at bounding box center [424, 265] width 128 height 21
type input "IT Operator"
click at [305, 308] on input "Cash And Carry Mall" at bounding box center [280, 307] width 128 height 21
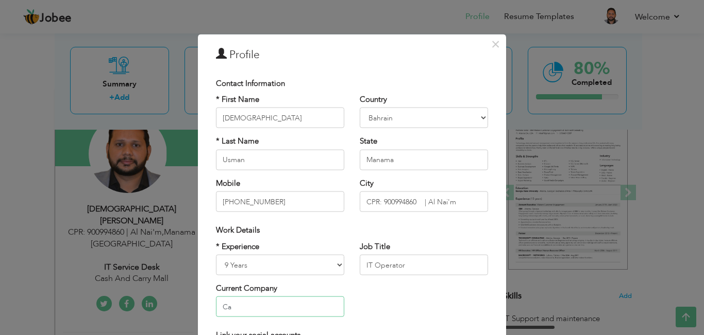
type input "C"
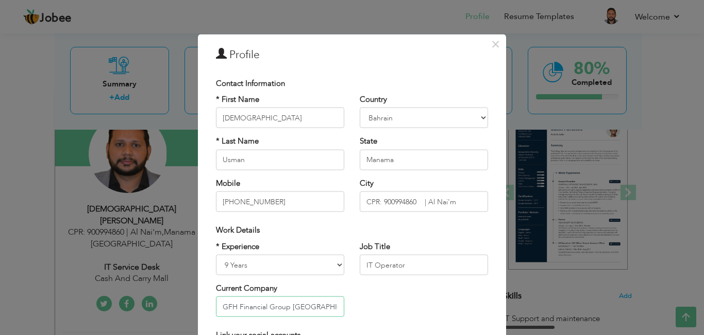
type input "GFH Financial Group [GEOGRAPHIC_DATA]"
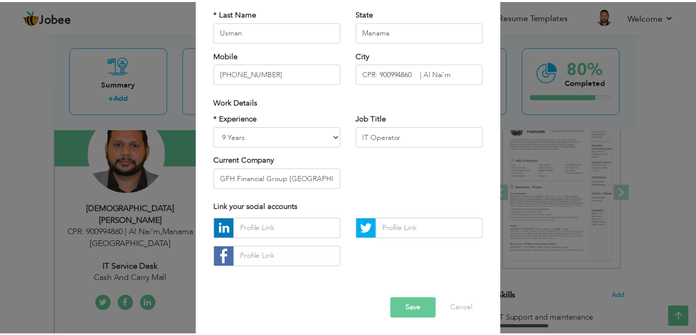
scroll to position [130, 0]
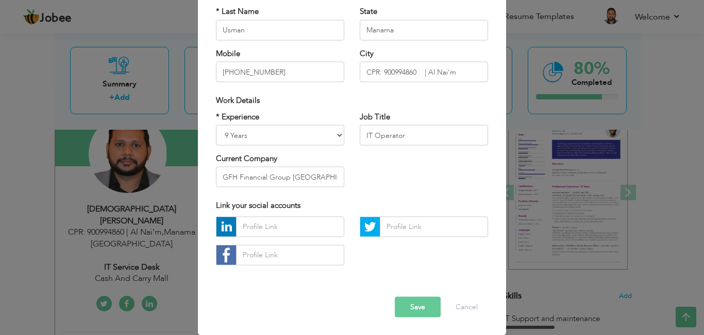
click at [414, 308] on button "Save" at bounding box center [418, 307] width 46 height 21
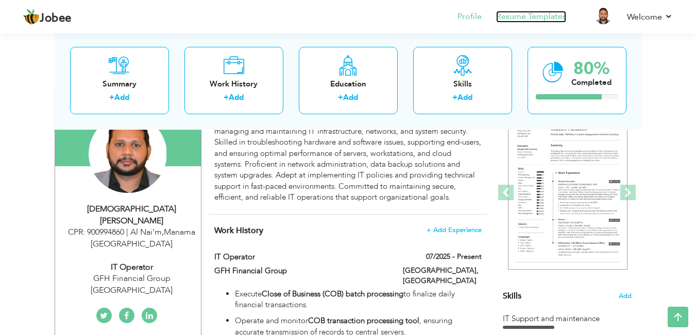
click at [550, 15] on link "Resume Templates" at bounding box center [531, 17] width 70 height 12
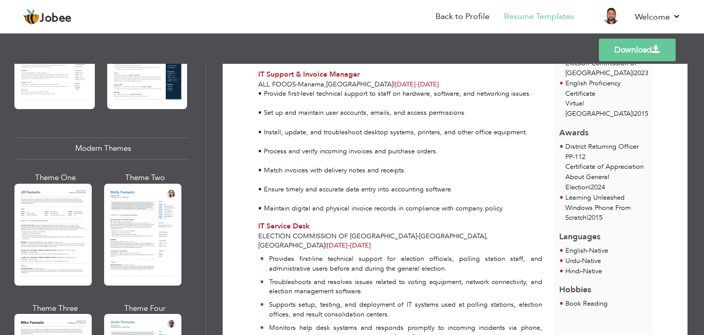
scroll to position [443, 0]
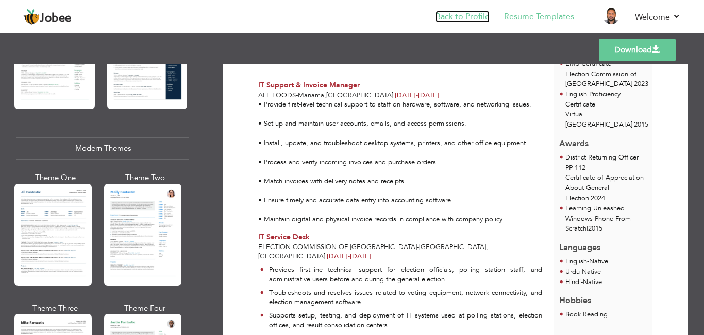
click at [464, 15] on link "Back to Profile" at bounding box center [462, 17] width 54 height 12
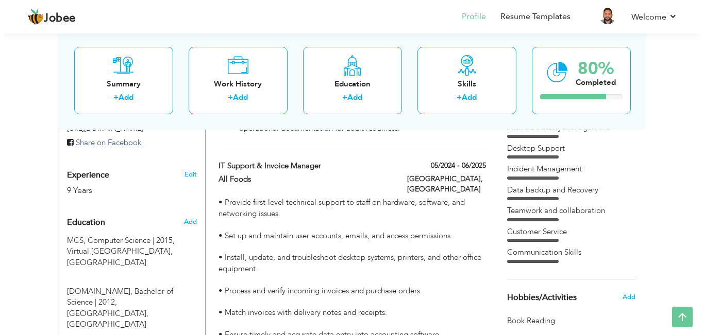
scroll to position [379, 0]
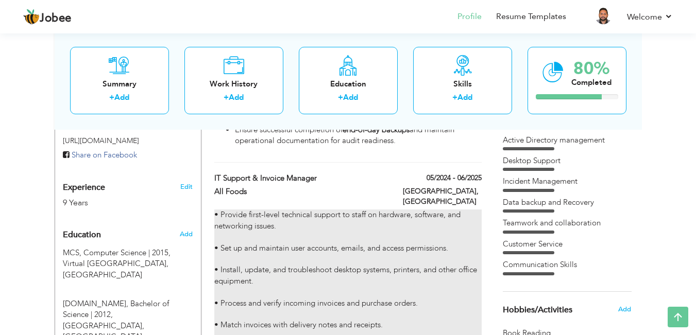
click at [314, 241] on div "• Provide first-level technical support to staff on hardware, software, and net…" at bounding box center [347, 298] width 267 height 177
type input "IT Support & Invoice Manager"
type input "All Foods"
type input "05/2024"
type input "06/2025"
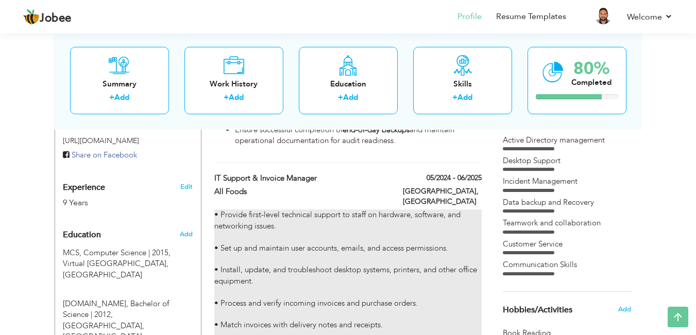
type input "[GEOGRAPHIC_DATA]"
type input "Manama"
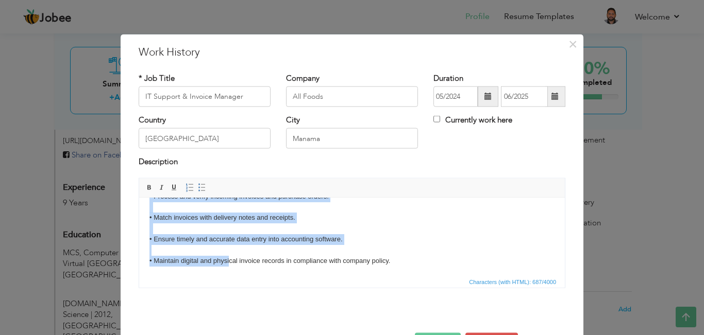
scroll to position [82, 0]
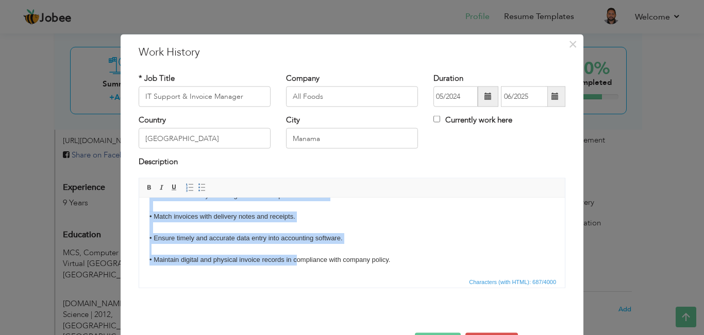
drag, startPoint x: 154, startPoint y: 210, endPoint x: 429, endPoint y: 478, distance: 383.8
click at [293, 275] on html "• Provide first-level technical support to staff on hardware, software, and net…" at bounding box center [352, 195] width 426 height 160
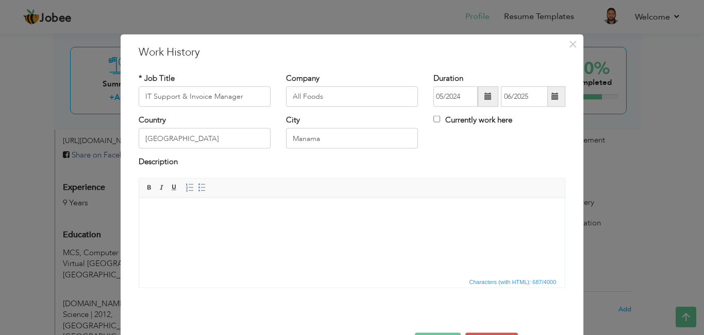
scroll to position [0, 0]
click at [214, 216] on body at bounding box center [351, 213] width 405 height 11
click at [284, 229] on html at bounding box center [352, 213] width 426 height 31
click at [194, 228] on span "Paste" at bounding box center [212, 225] width 54 height 12
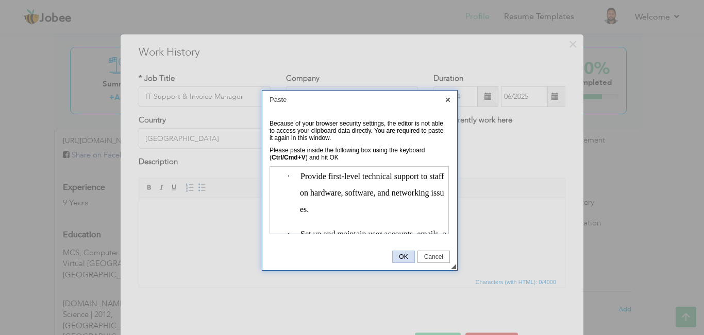
click at [395, 256] on span "OK" at bounding box center [403, 257] width 21 height 7
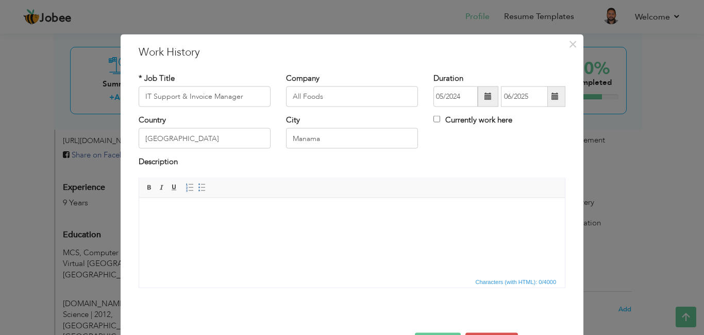
click at [266, 229] on html at bounding box center [352, 213] width 426 height 31
click at [197, 222] on html at bounding box center [352, 213] width 426 height 31
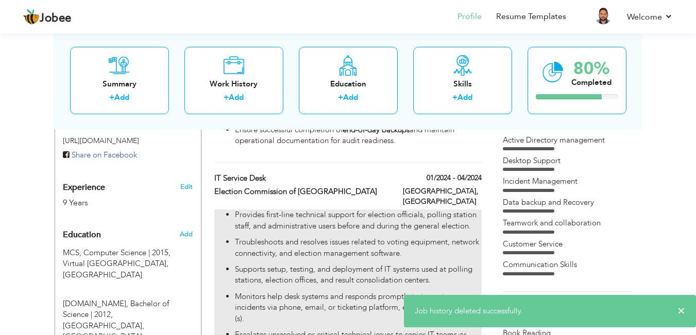
click at [351, 264] on p "Supports setup, testing, and deployment of IT systems used at polling stations,…" at bounding box center [358, 275] width 246 height 22
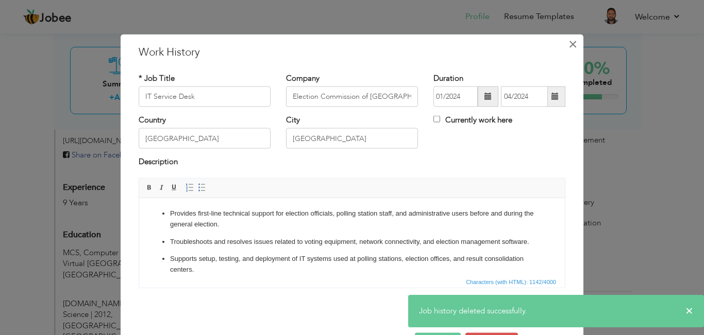
click at [568, 48] on span "×" at bounding box center [572, 44] width 9 height 19
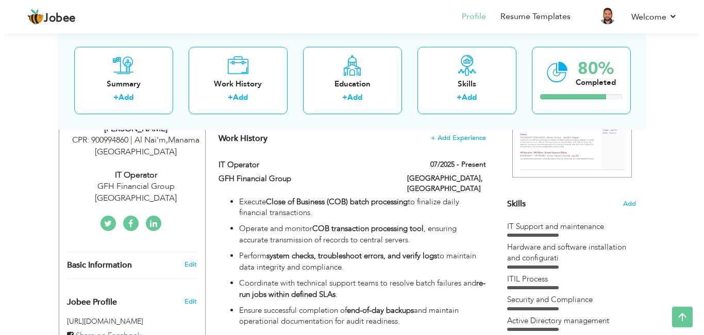
scroll to position [186, 0]
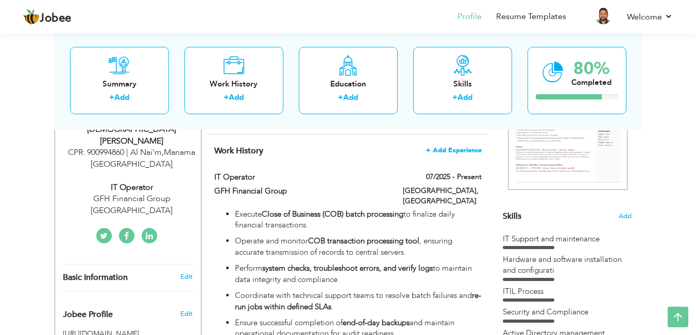
click at [459, 150] on span "+ Add Experience" at bounding box center [454, 150] width 56 height 7
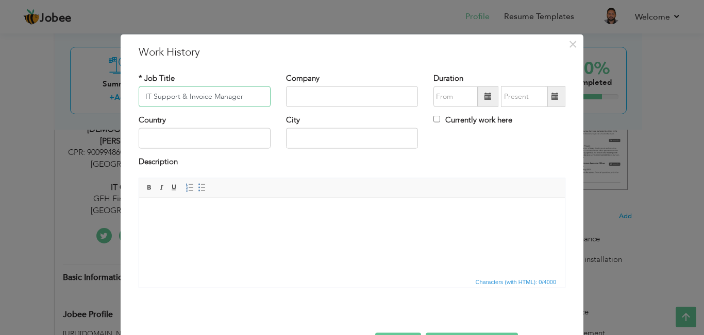
type input "IT Support & Invoice Manager"
click at [327, 96] on input "text" at bounding box center [352, 97] width 132 height 21
type input "ALL Foods"
click at [230, 138] on input "text" at bounding box center [205, 138] width 132 height 21
type input "[GEOGRAPHIC_DATA]"
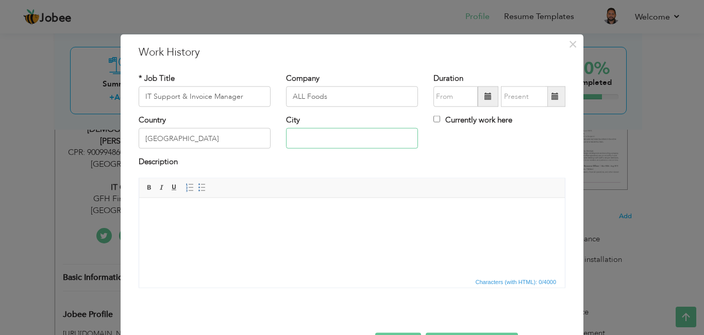
click at [296, 145] on input "text" at bounding box center [352, 138] width 132 height 21
type input "Manama"
click at [478, 95] on span at bounding box center [488, 97] width 21 height 21
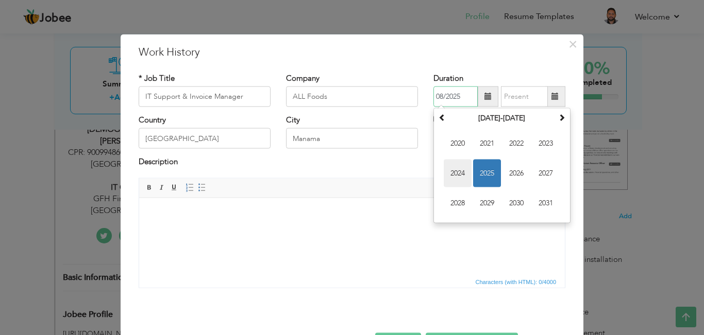
click at [459, 174] on span "2024" at bounding box center [458, 174] width 28 height 28
click at [459, 174] on span "May" at bounding box center [458, 174] width 28 height 28
type input "05/2024"
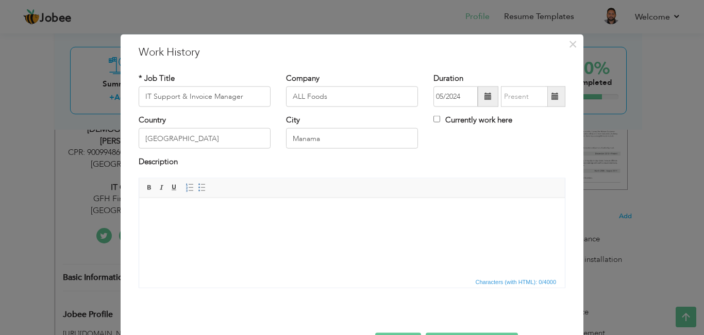
click at [551, 98] on span at bounding box center [554, 96] width 7 height 7
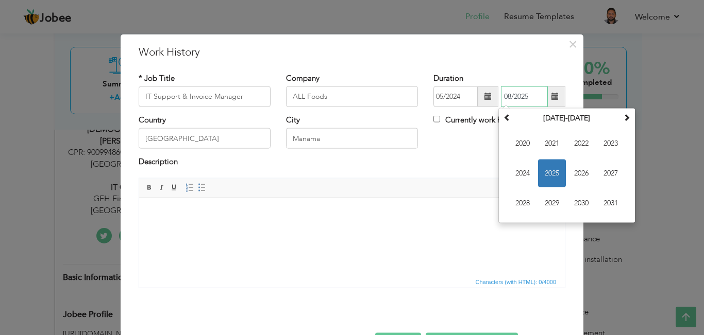
click at [552, 173] on span "2025" at bounding box center [552, 174] width 28 height 28
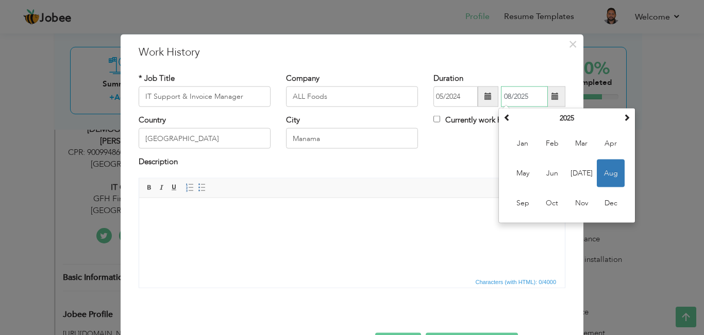
click at [552, 173] on span "Jun" at bounding box center [552, 174] width 28 height 28
type input "06/2025"
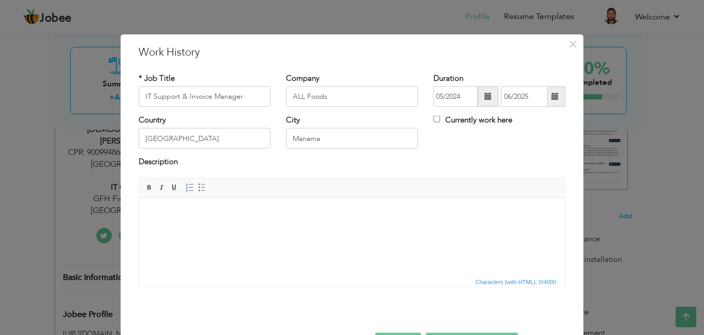
click at [200, 229] on html at bounding box center [352, 213] width 426 height 31
drag, startPoint x: 168, startPoint y: 229, endPoint x: 143, endPoint y: 247, distance: 30.9
click at [143, 229] on html at bounding box center [352, 213] width 426 height 31
drag, startPoint x: 176, startPoint y: 227, endPoint x: 416, endPoint y: 257, distance: 241.6
click at [416, 229] on html at bounding box center [352, 213] width 426 height 31
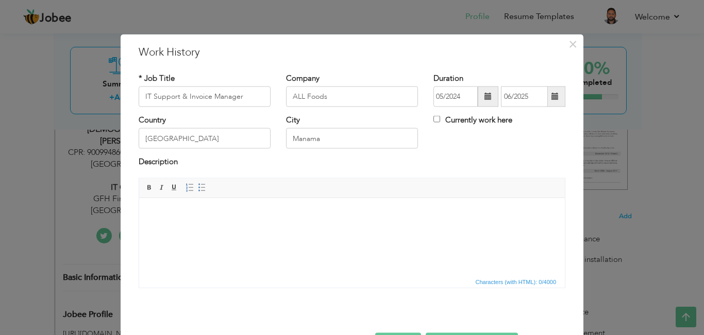
click at [171, 211] on body at bounding box center [351, 213] width 405 height 11
click at [194, 221] on span "Paste" at bounding box center [207, 218] width 54 height 12
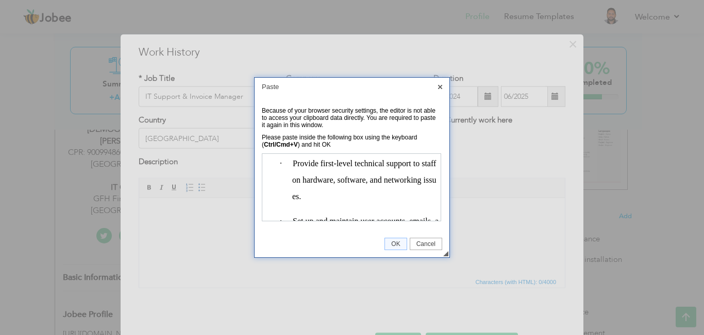
scroll to position [0, 0]
click at [401, 241] on span "OK" at bounding box center [395, 244] width 21 height 7
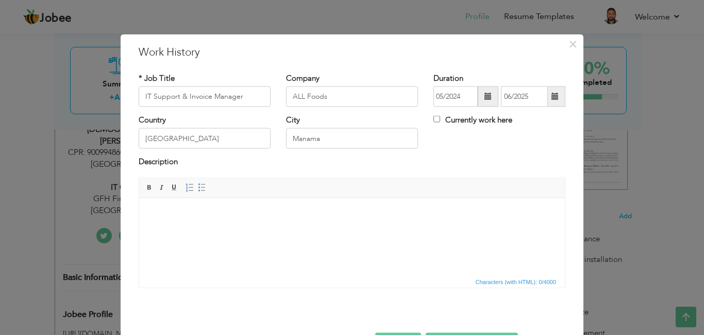
drag, startPoint x: 259, startPoint y: 234, endPoint x: 177, endPoint y: 228, distance: 82.2
click at [177, 228] on html at bounding box center [352, 213] width 426 height 31
click at [153, 211] on body at bounding box center [351, 213] width 405 height 11
click at [166, 222] on span "Paste" at bounding box center [189, 218] width 54 height 12
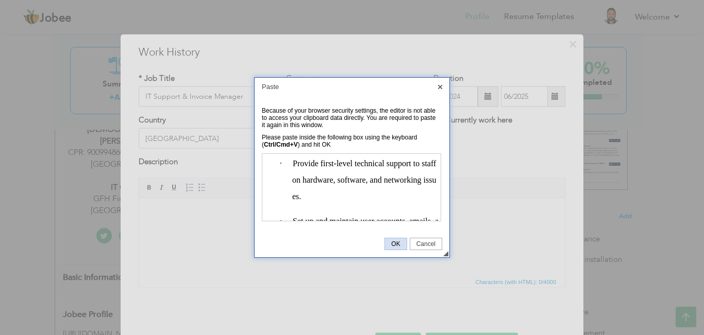
click at [394, 242] on span "OK" at bounding box center [395, 244] width 21 height 7
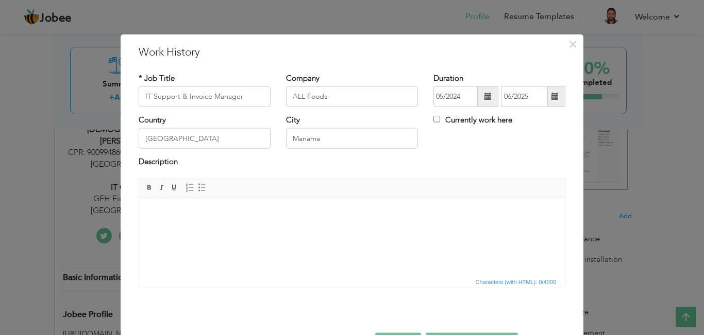
scroll to position [36, 0]
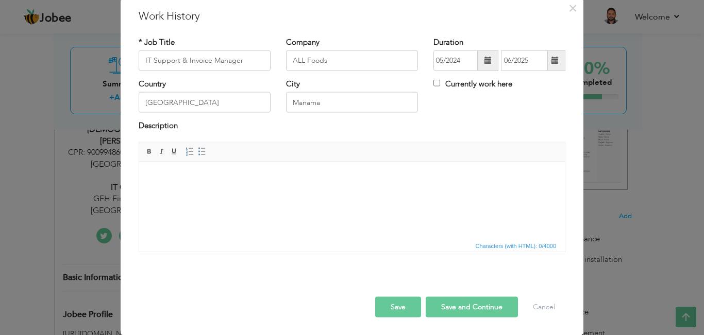
click at [188, 193] on html at bounding box center [352, 177] width 426 height 31
drag, startPoint x: 160, startPoint y: 188, endPoint x: 254, endPoint y: 206, distance: 95.0
click at [254, 193] on html at bounding box center [352, 177] width 426 height 31
drag, startPoint x: 254, startPoint y: 206, endPoint x: 180, endPoint y: 204, distance: 73.7
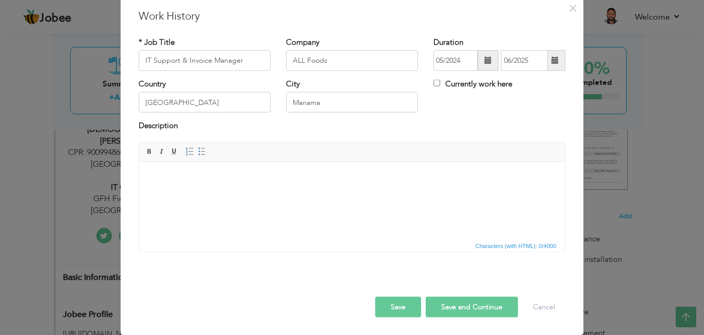
click at [180, 193] on html at bounding box center [352, 177] width 426 height 31
click at [149, 176] on body at bounding box center [351, 177] width 405 height 11
click at [169, 188] on span "Paste" at bounding box center [185, 183] width 54 height 12
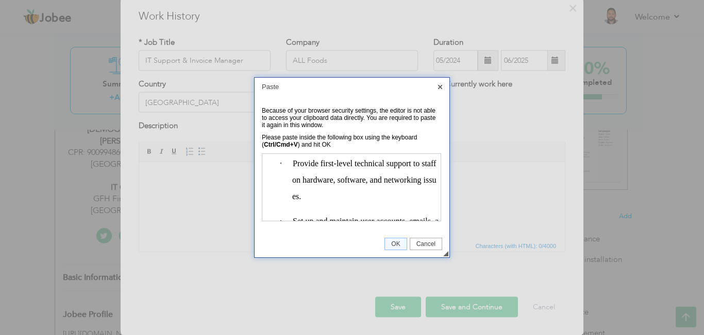
scroll to position [0, 0]
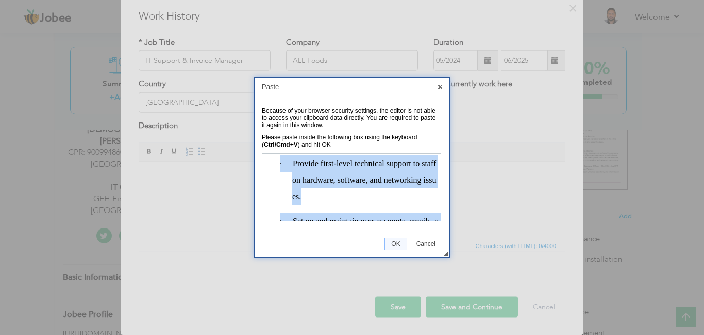
copy body "· Provide first-level technical support to staff on hardware, software, and net…"
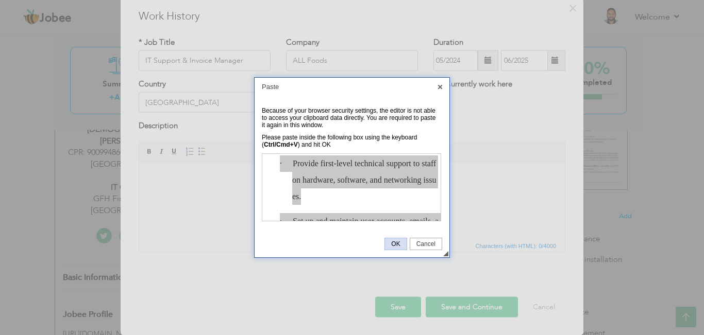
click at [394, 247] on span "OK" at bounding box center [395, 244] width 21 height 7
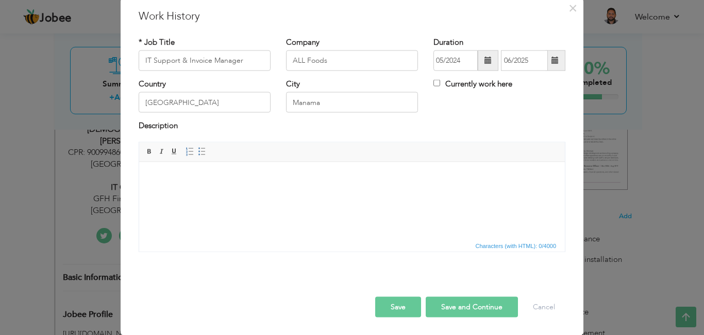
click at [152, 182] on body at bounding box center [351, 177] width 405 height 11
click at [171, 191] on span "Paste" at bounding box center [188, 189] width 54 height 12
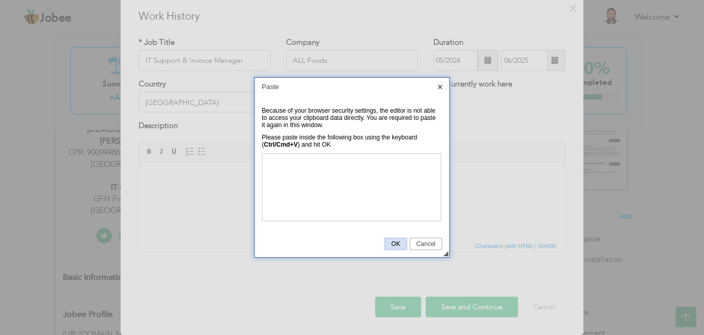
click at [385, 241] on span "OK" at bounding box center [395, 244] width 21 height 7
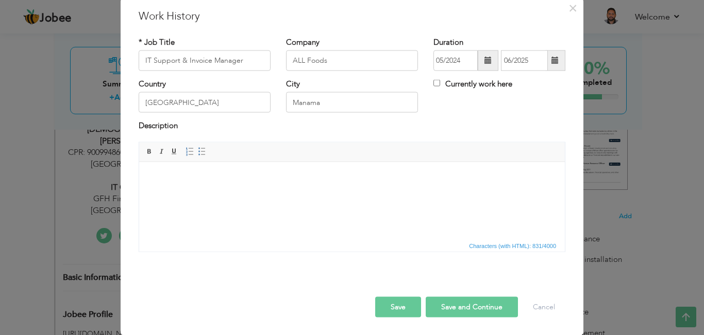
scroll to position [71, 0]
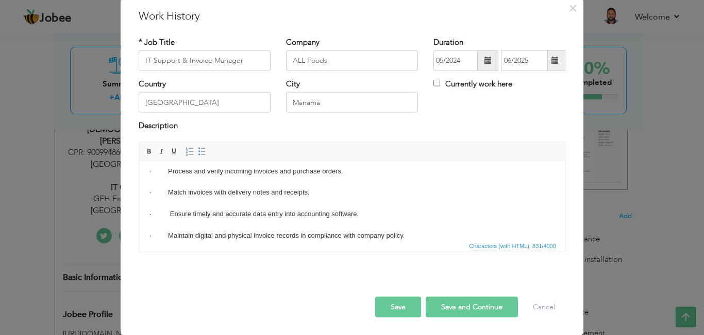
click at [406, 303] on button "Save" at bounding box center [398, 307] width 46 height 21
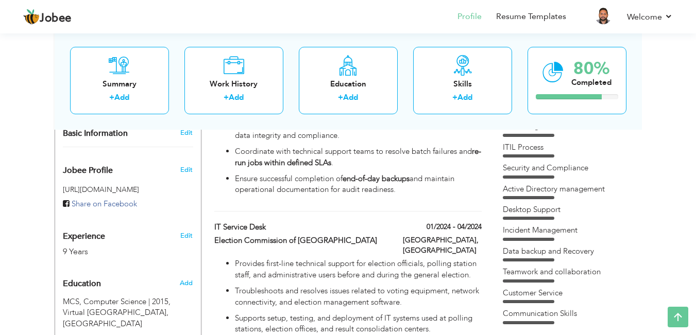
scroll to position [289, 0]
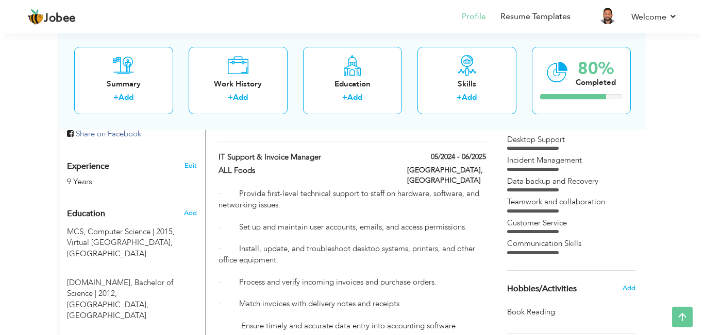
scroll to position [396, 0]
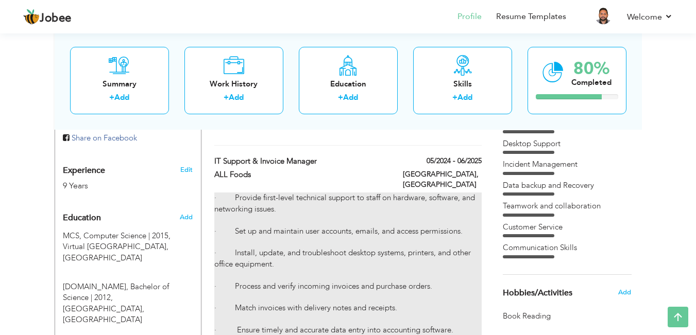
click at [355, 229] on div "· Provide first-level technical support to staff on hardware, software, and net…" at bounding box center [347, 281] width 267 height 177
type input "IT Support & Invoice Manager"
type input "ALL Foods"
type input "05/2024"
type input "06/2025"
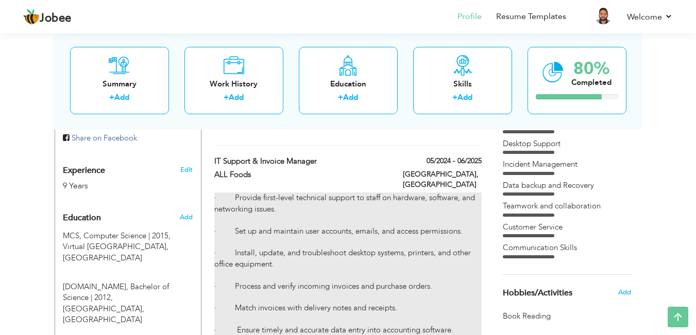
type input "[GEOGRAPHIC_DATA]"
type input "Manama"
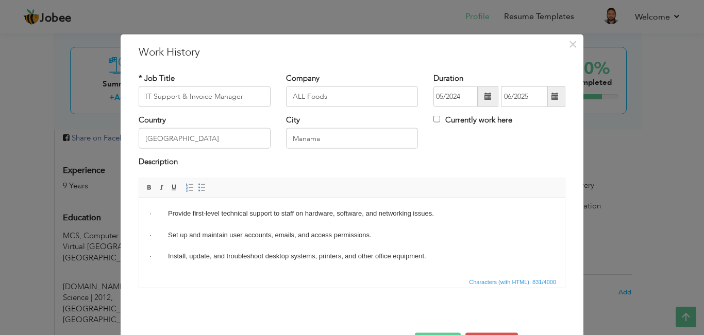
click at [147, 212] on html "· Provide first-level technical support to staff on hardware, software, and net…" at bounding box center [352, 278] width 426 height 160
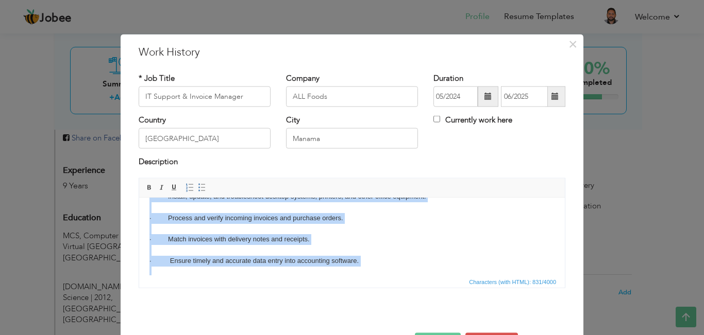
scroll to position [71, 0]
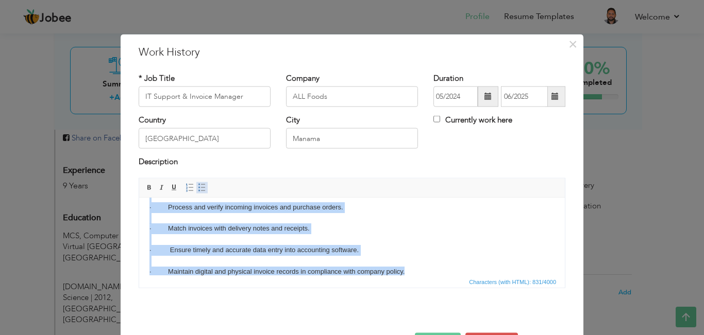
click at [198, 188] on span at bounding box center [202, 187] width 8 height 8
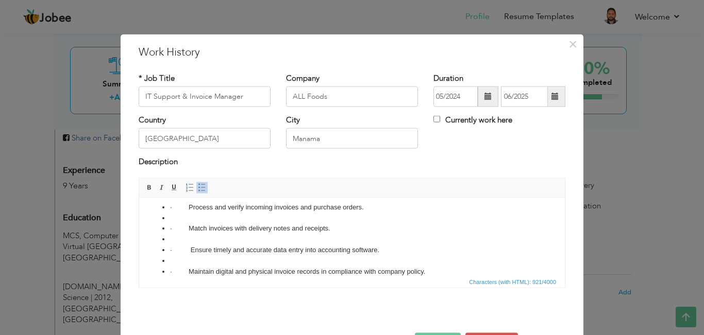
click at [189, 256] on li at bounding box center [352, 261] width 364 height 11
click at [175, 248] on li "· Ensure timely and accurate data entry into accounting software." at bounding box center [352, 250] width 364 height 11
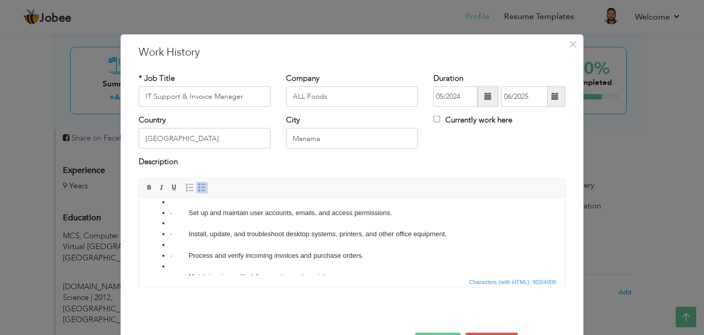
scroll to position [11, 0]
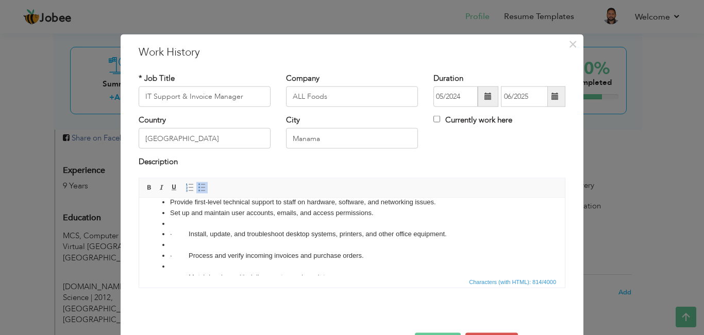
click at [190, 235] on li "· Install, update, and troubleshoot desktop systems, printers, and other office…" at bounding box center [352, 234] width 364 height 11
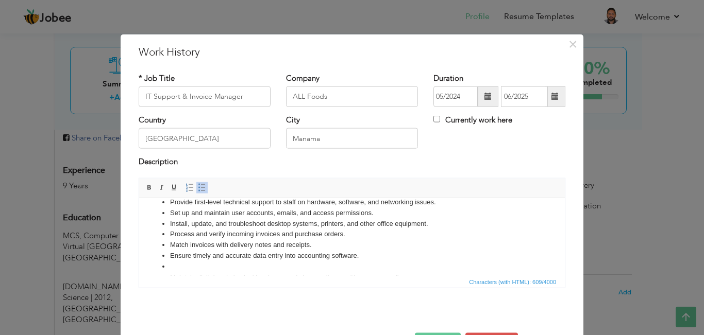
scroll to position [17, 0]
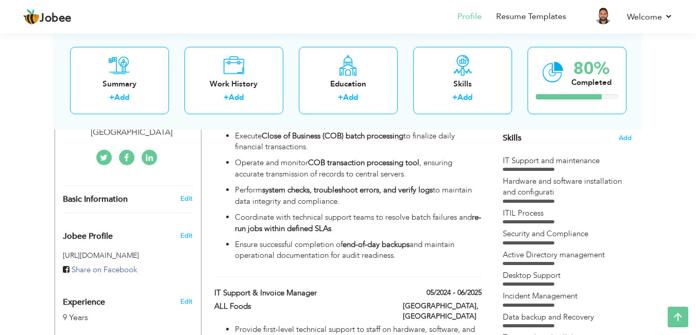
scroll to position [260, 0]
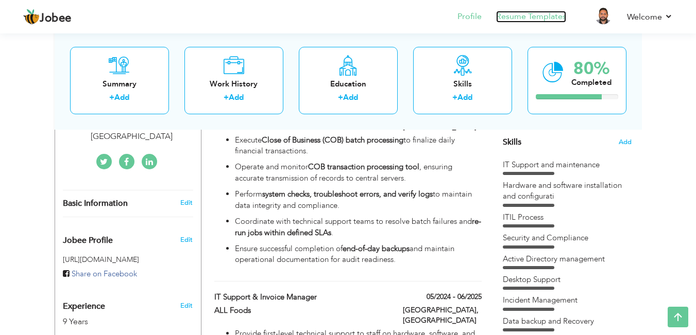
click at [526, 14] on link "Resume Templates" at bounding box center [531, 17] width 70 height 12
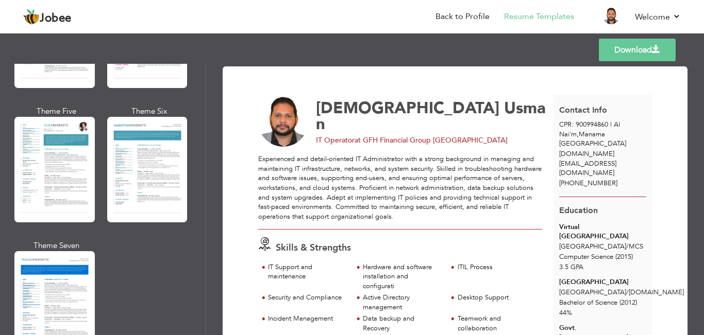
scroll to position [1503, 0]
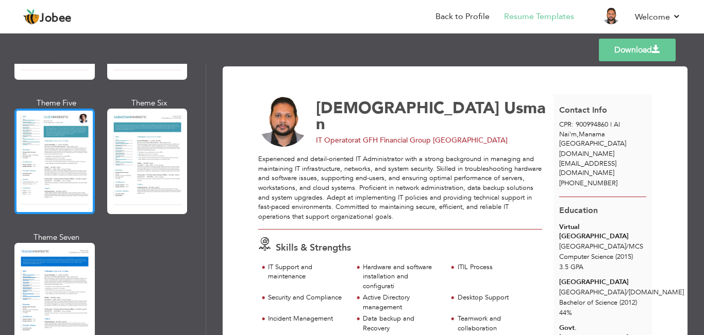
click at [49, 152] on div at bounding box center [54, 162] width 80 height 106
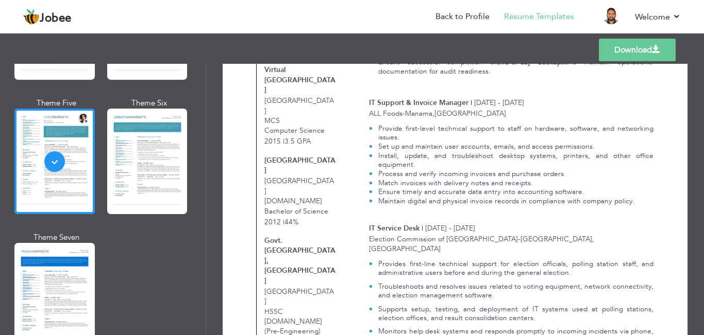
scroll to position [331, 0]
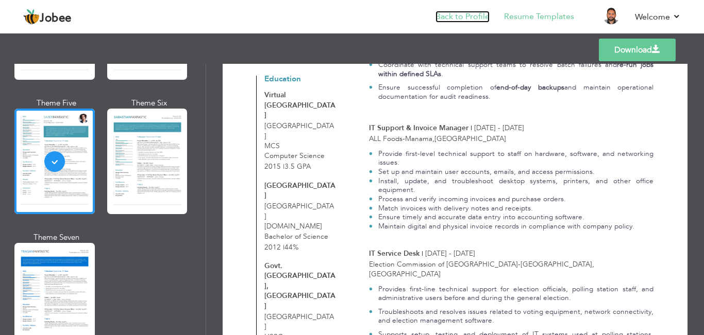
click at [473, 19] on link "Back to Profile" at bounding box center [462, 17] width 54 height 12
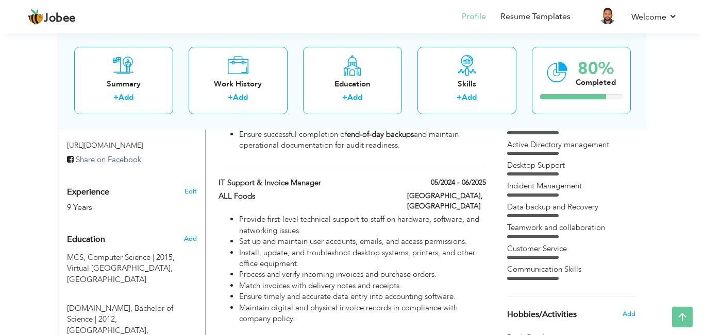
scroll to position [378, 0]
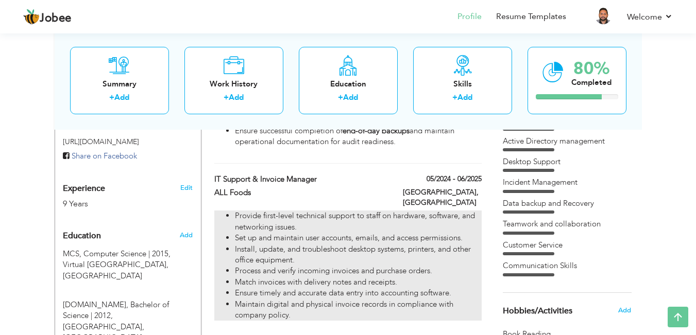
click at [289, 266] on li "Process and verify incoming invoices and purchase orders." at bounding box center [358, 271] width 246 height 11
type input "IT Support & Invoice Manager"
type input "ALL Foods"
type input "05/2024"
type input "06/2025"
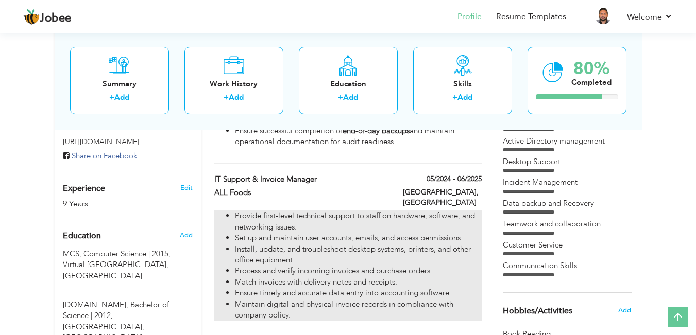
type input "[GEOGRAPHIC_DATA]"
type input "Manama"
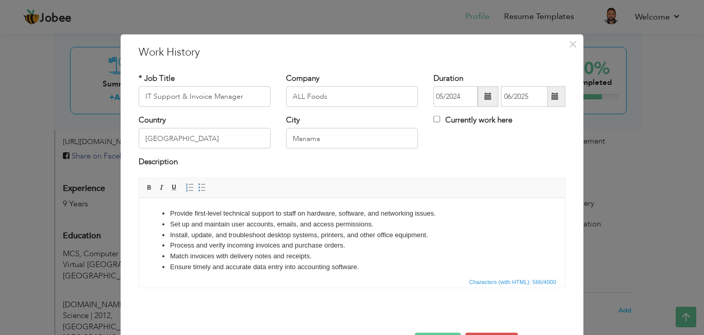
click at [447, 212] on li "Provide first-level technical support to staff on hardware, software, and netwo…" at bounding box center [352, 213] width 364 height 11
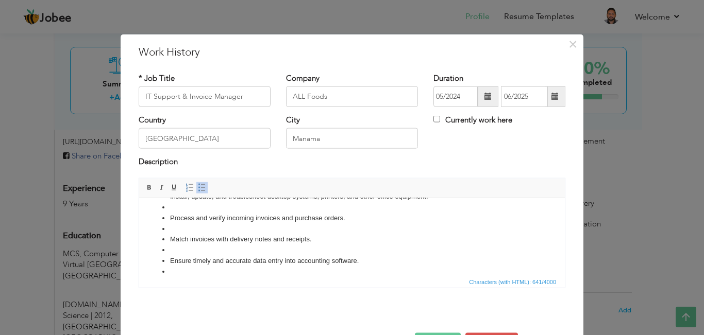
scroll to position [71, 0]
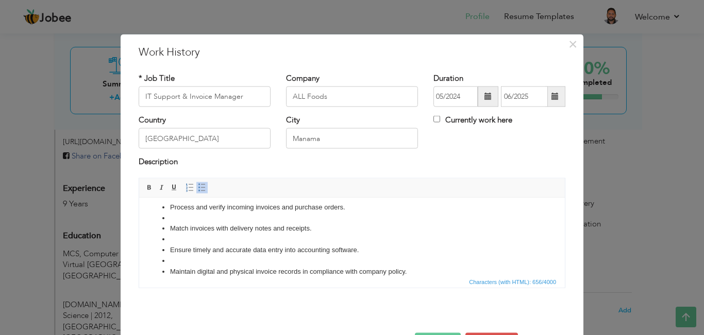
click at [160, 259] on ul "Provide first-level technical support to staff on hardware, software, and netwo…" at bounding box center [351, 207] width 405 height 139
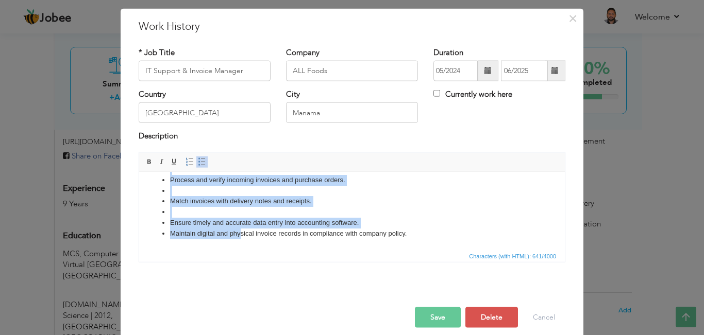
scroll to position [36, 0]
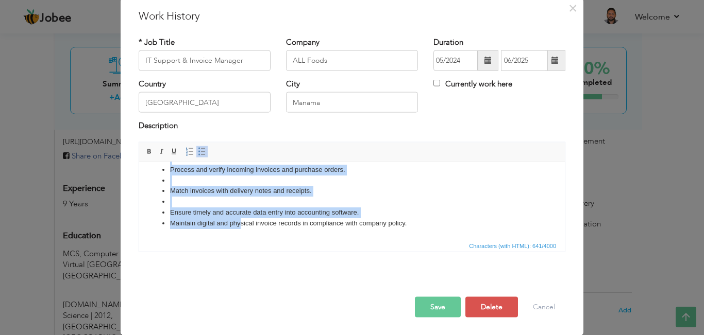
drag, startPoint x: 158, startPoint y: 167, endPoint x: 376, endPoint y: 488, distance: 386.9
click at [240, 239] on html "Provide first-level technical support to staff on hardware, software, and netwo…" at bounding box center [352, 164] width 426 height 149
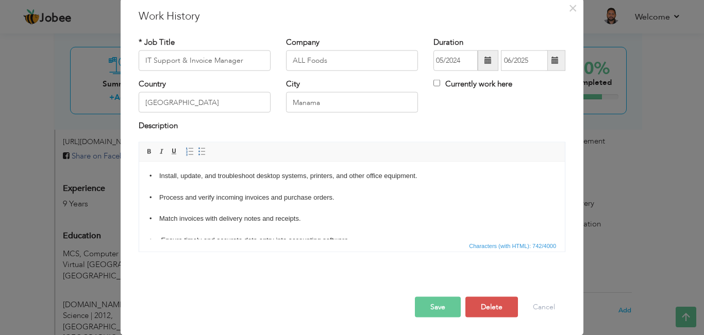
scroll to position [0, 0]
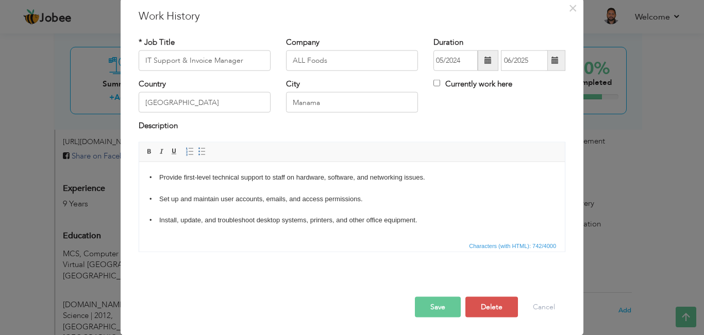
drag, startPoint x: 559, startPoint y: 209, endPoint x: 691, endPoint y: 320, distance: 172.6
click at [155, 177] on body "• Provide first-level technical support to staff on hardware, software, and net…" at bounding box center [351, 241] width 405 height 139
click at [145, 151] on span at bounding box center [149, 151] width 8 height 8
click at [152, 198] on html "• Provide first-level technical support to staff on hardware, software, and net…" at bounding box center [352, 242] width 426 height 160
click at [146, 150] on span at bounding box center [149, 151] width 8 height 8
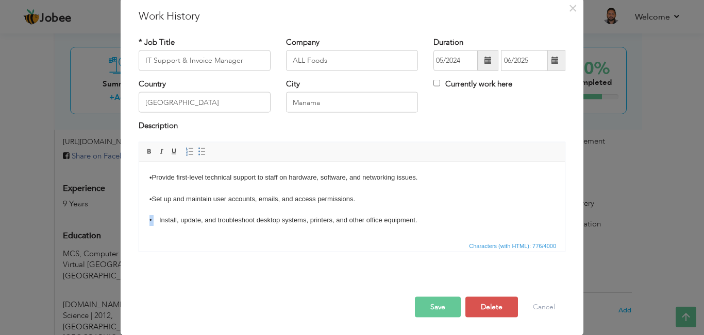
drag, startPoint x: 146, startPoint y: 220, endPoint x: 153, endPoint y: 220, distance: 6.7
click at [153, 220] on html "• Provide first-level technical support to staff on hardware, software, and net…" at bounding box center [352, 242] width 426 height 160
click at [145, 153] on span at bounding box center [149, 151] width 8 height 8
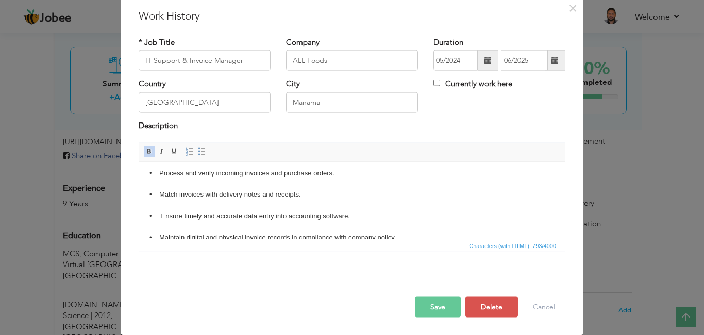
scroll to position [62, 0]
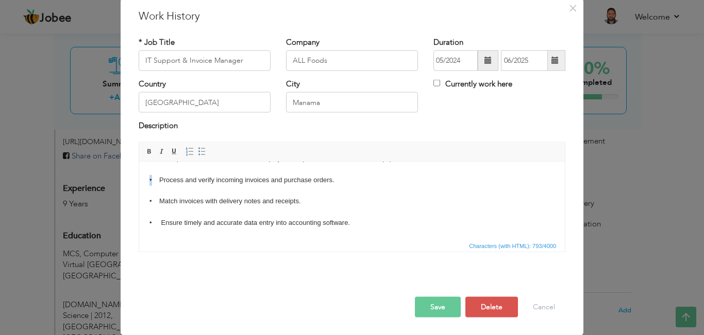
click at [152, 179] on html "• Provide first-level technical support to staff on hardware, software, and net…" at bounding box center [352, 180] width 426 height 160
drag, startPoint x: 143, startPoint y: 148, endPoint x: 14, endPoint y: 9, distance: 189.6
click at [145, 148] on span at bounding box center [149, 151] width 8 height 8
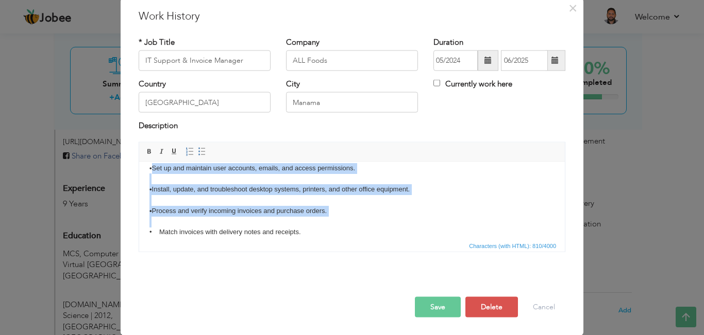
scroll to position [0, 0]
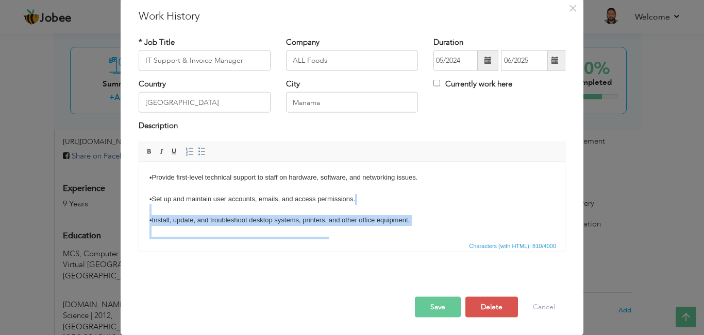
drag, startPoint x: 148, startPoint y: 201, endPoint x: 347, endPoint y: 207, distance: 199.0
click at [347, 207] on html "• Provide first-level technical support to staff on hardware, software, and net…" at bounding box center [352, 242] width 426 height 160
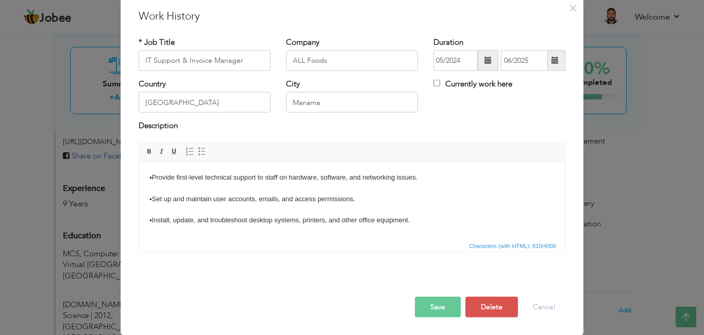
click at [532, 164] on html "• Provide first-level technical support to staff on hardware, software, and net…" at bounding box center [352, 242] width 426 height 160
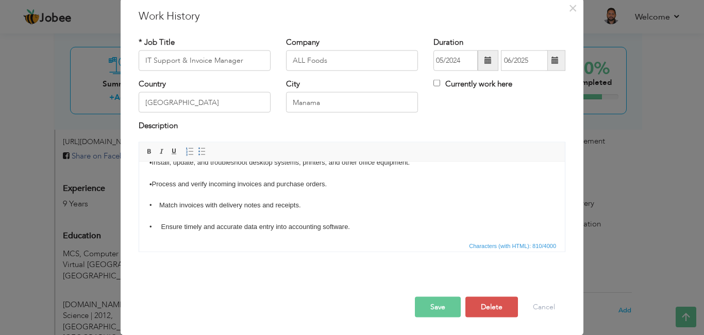
scroll to position [62, 0]
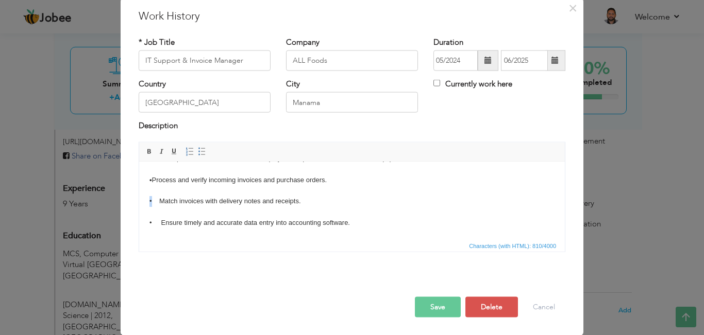
click at [151, 200] on body "• Provide first-level technical support to staff on hardware, software, and net…" at bounding box center [351, 179] width 405 height 139
click at [145, 149] on span at bounding box center [149, 151] width 8 height 8
click at [153, 222] on html "• Provide first-level technical support to staff on hardware, software, and net…" at bounding box center [352, 180] width 426 height 160
click at [146, 150] on span at bounding box center [149, 151] width 8 height 8
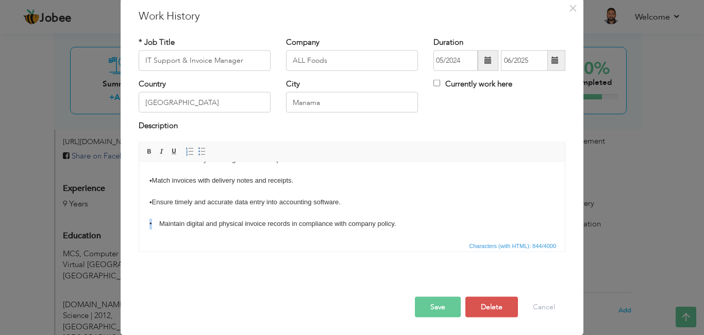
click at [150, 224] on html "• Provide first-level technical support to staff on hardware, software, and net…" at bounding box center [352, 159] width 426 height 160
click at [145, 152] on span at bounding box center [149, 151] width 8 height 8
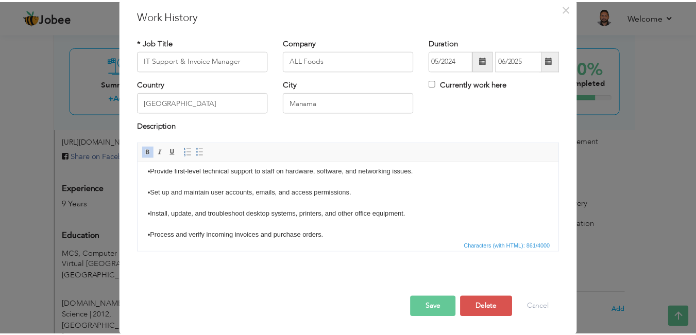
scroll to position [0, 0]
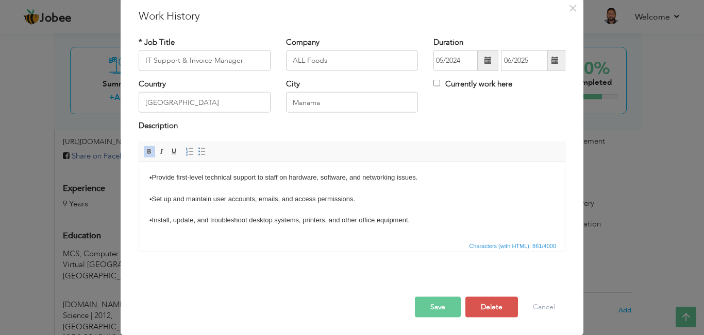
click at [425, 310] on button "Save" at bounding box center [438, 307] width 46 height 21
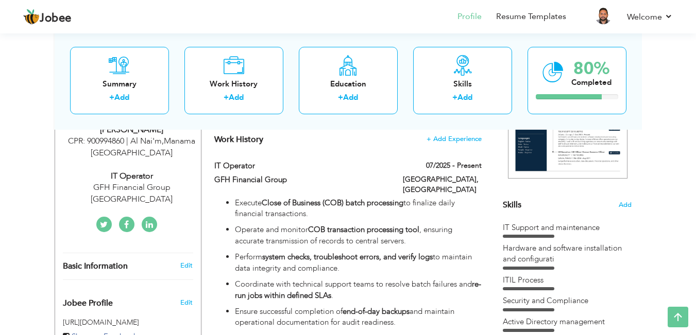
scroll to position [189, 0]
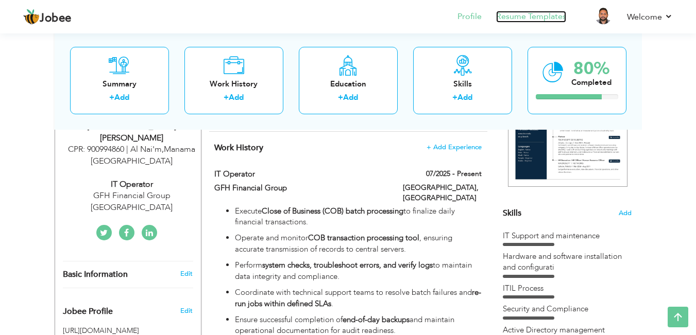
click at [518, 18] on link "Resume Templates" at bounding box center [531, 17] width 70 height 12
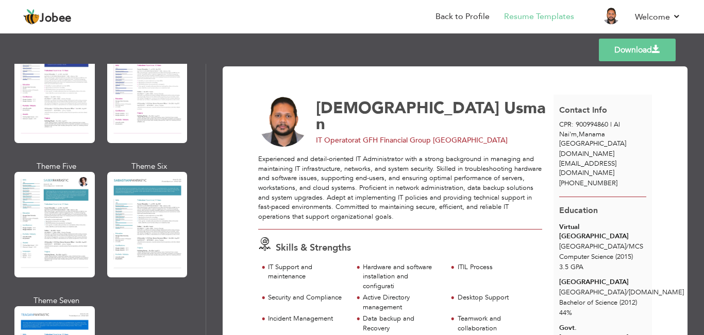
scroll to position [1479, 0]
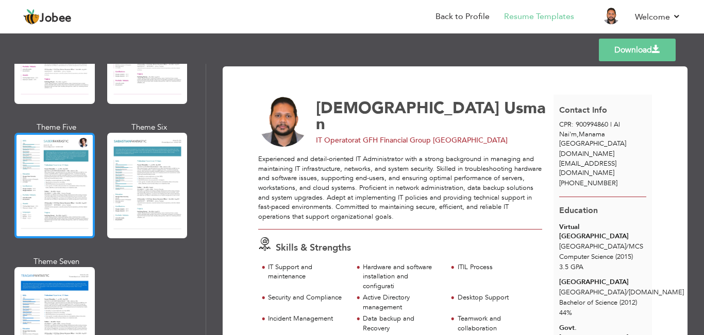
click at [48, 197] on div at bounding box center [54, 186] width 80 height 106
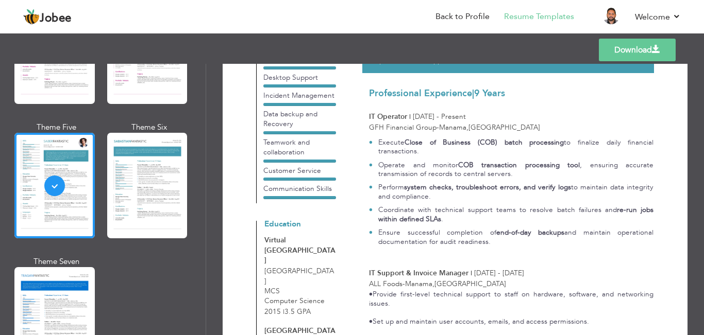
scroll to position [378, 0]
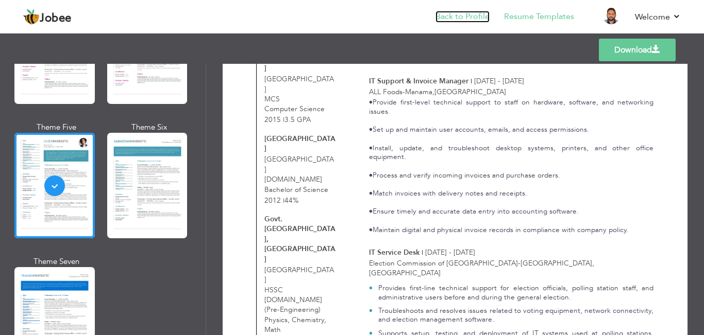
click at [465, 12] on link "Back to Profile" at bounding box center [462, 17] width 54 height 12
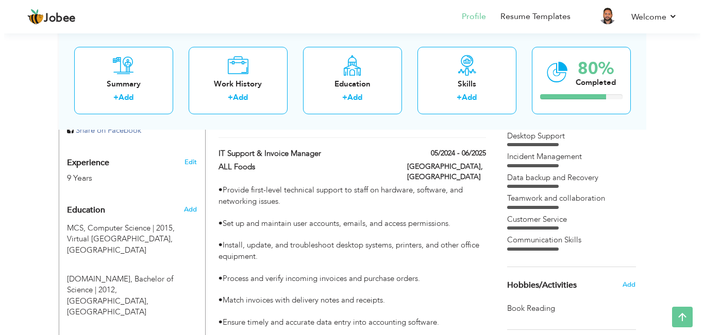
scroll to position [399, 0]
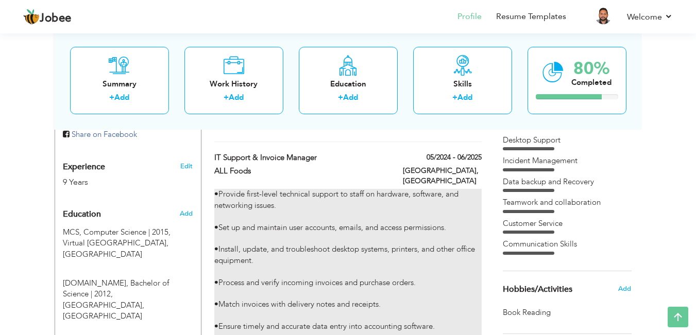
click at [355, 213] on div "• Provide first-level technical support to staff on hardware, software, and net…" at bounding box center [347, 277] width 267 height 177
type input "IT Support & Invoice Manager"
type input "ALL Foods"
type input "05/2024"
type input "06/2025"
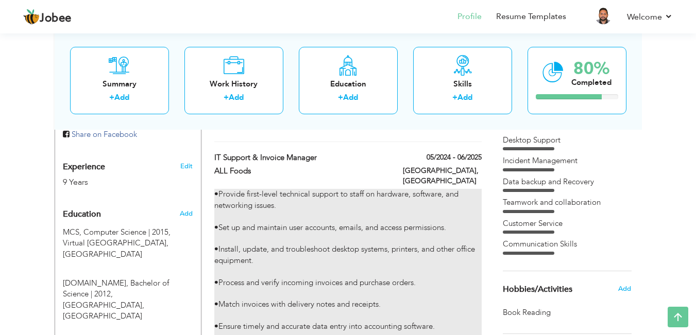
type input "[GEOGRAPHIC_DATA]"
type input "Manama"
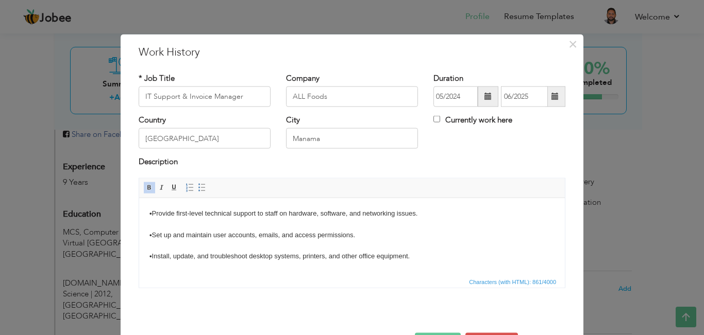
click at [149, 212] on strong "•" at bounding box center [150, 213] width 3 height 8
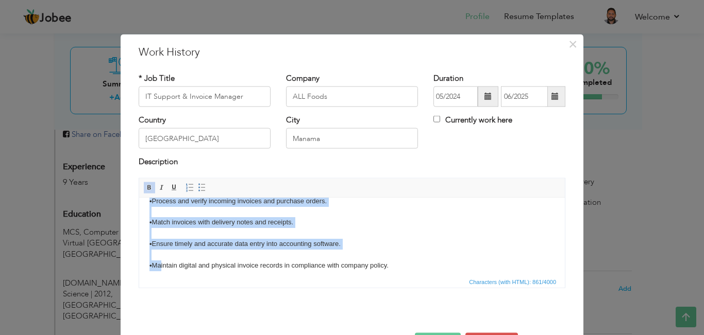
scroll to position [82, 0]
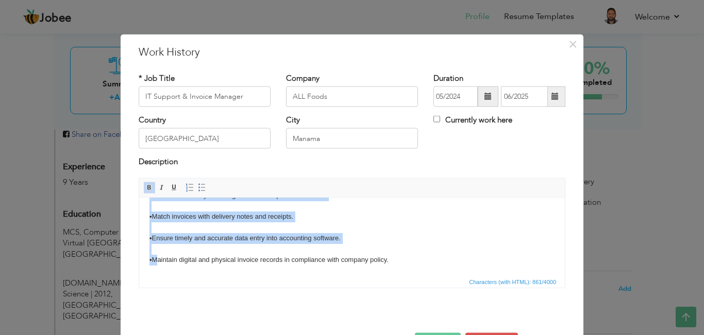
drag, startPoint x: 149, startPoint y: 212, endPoint x: 153, endPoint y: 288, distance: 75.9
click at [153, 275] on html "• Provide first-level technical support to staff on hardware, software, and net…" at bounding box center [352, 195] width 426 height 160
click at [198, 188] on span at bounding box center [202, 187] width 8 height 8
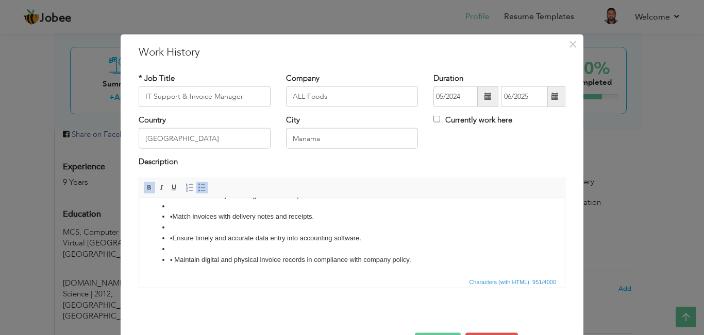
click at [160, 226] on ul "• Provide first-level technical support to staff on hardware, software, and net…" at bounding box center [351, 195] width 405 height 139
drag, startPoint x: 161, startPoint y: 226, endPoint x: 170, endPoint y: 227, distance: 8.8
click at [170, 227] on li at bounding box center [352, 227] width 364 height 11
click at [378, 254] on body "• Provide first-level technical support to staff on hardware, software, and net…" at bounding box center [351, 195] width 405 height 139
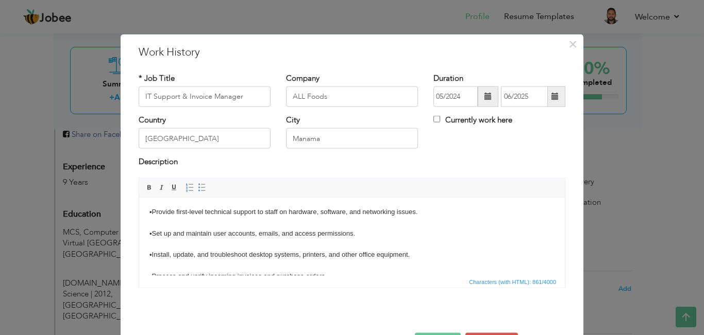
scroll to position [0, 0]
click at [144, 211] on html "• Provide first-level technical support to staff on hardware, software, and net…" at bounding box center [352, 278] width 426 height 160
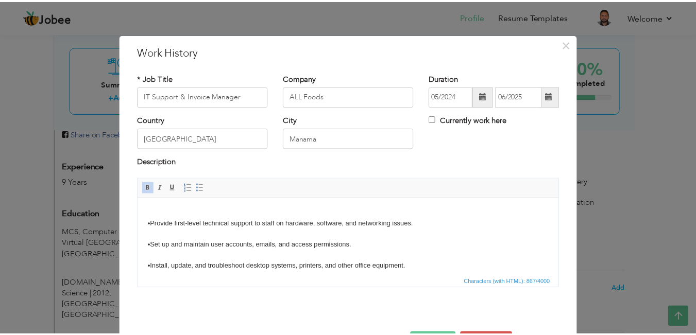
scroll to position [36, 0]
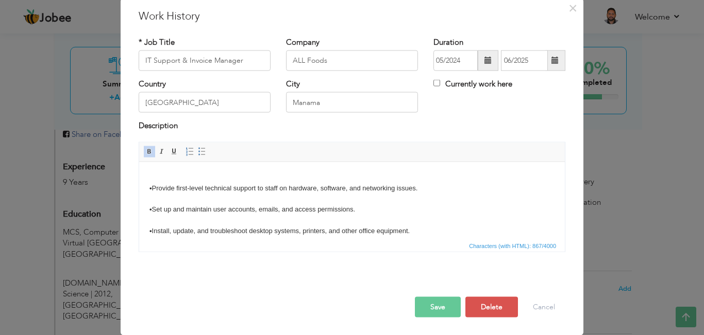
click at [440, 300] on button "Save" at bounding box center [438, 307] width 46 height 21
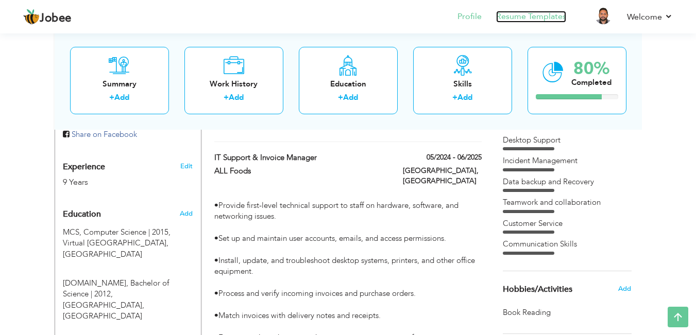
click at [533, 15] on link "Resume Templates" at bounding box center [531, 17] width 70 height 12
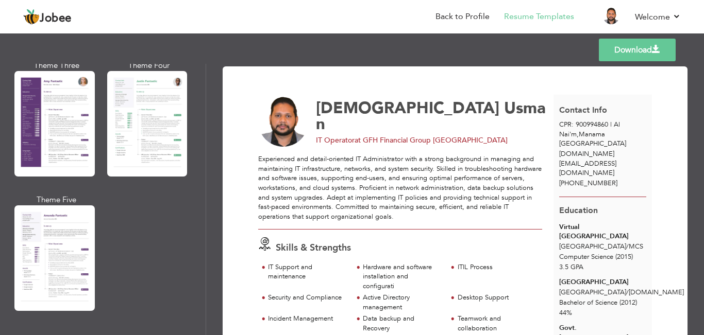
scroll to position [1009, 0]
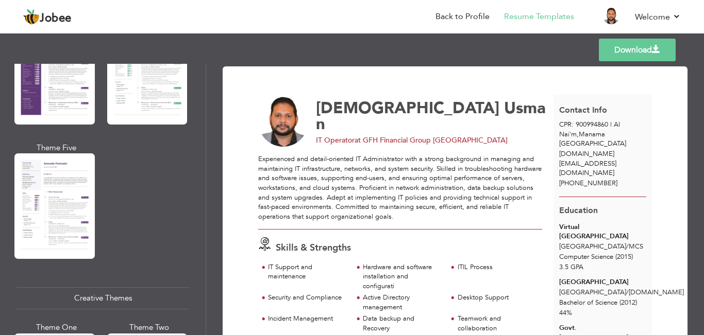
drag, startPoint x: 199, startPoint y: 205, endPoint x: 203, endPoint y: 220, distance: 15.5
click at [203, 220] on div "Professional Themes Theme One Theme Two Theme Three Theme Six" at bounding box center [103, 200] width 206 height 272
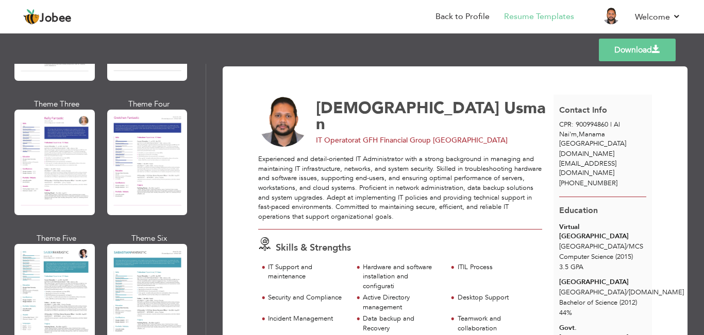
scroll to position [1363, 0]
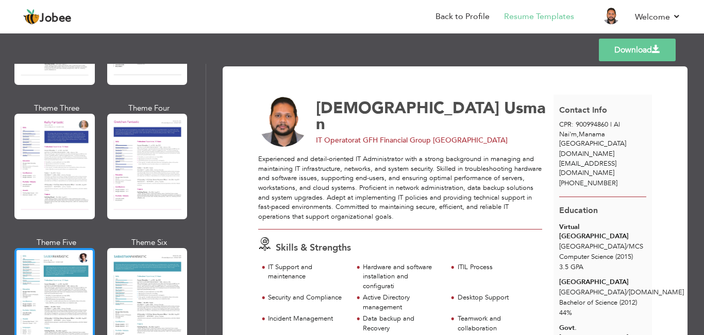
click at [33, 262] on div at bounding box center [54, 301] width 80 height 106
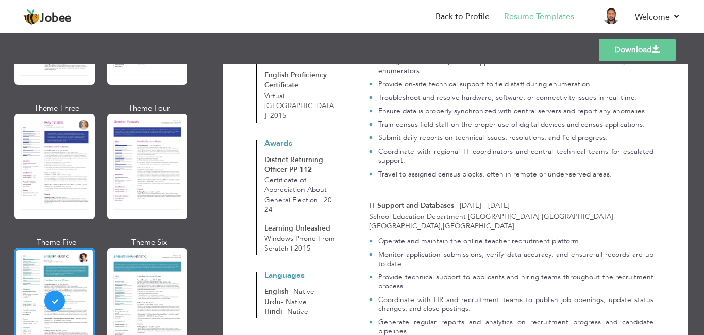
scroll to position [824, 0]
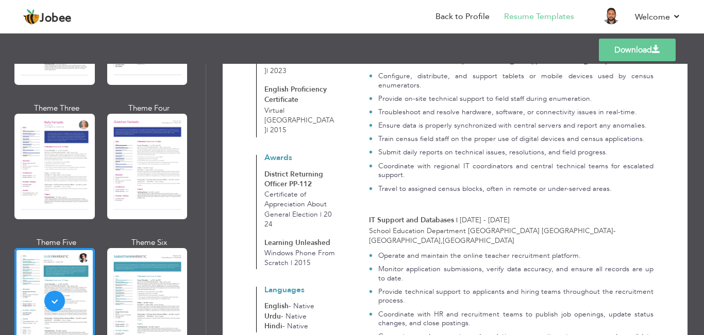
click at [641, 46] on link "Download" at bounding box center [637, 50] width 77 height 23
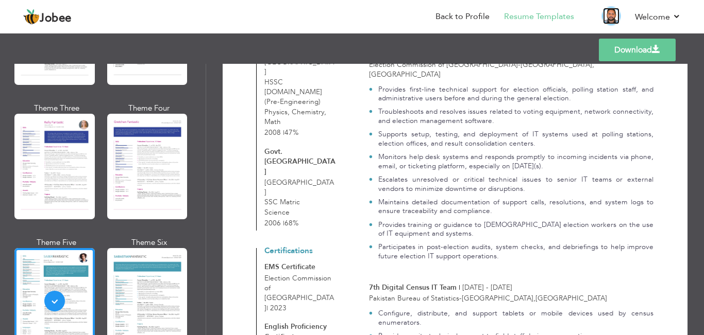
click at [613, 16] on img at bounding box center [611, 16] width 16 height 16
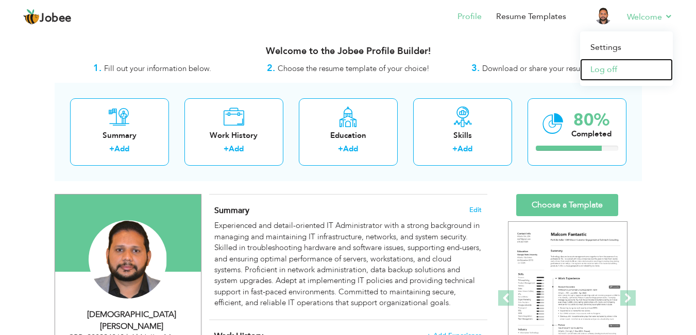
click at [595, 73] on link "Log off" at bounding box center [626, 70] width 93 height 22
